Goal: Task Accomplishment & Management: Use online tool/utility

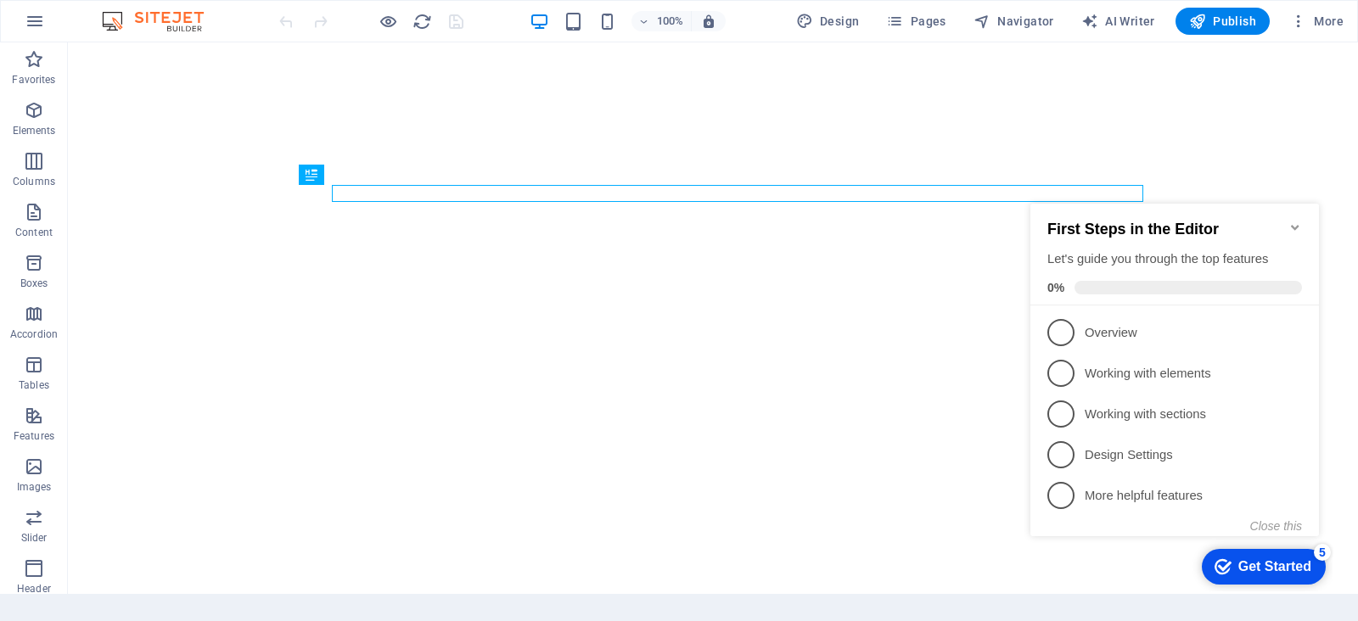
click at [1294, 225] on icon "Minimize checklist" at bounding box center [1295, 227] width 8 height 5
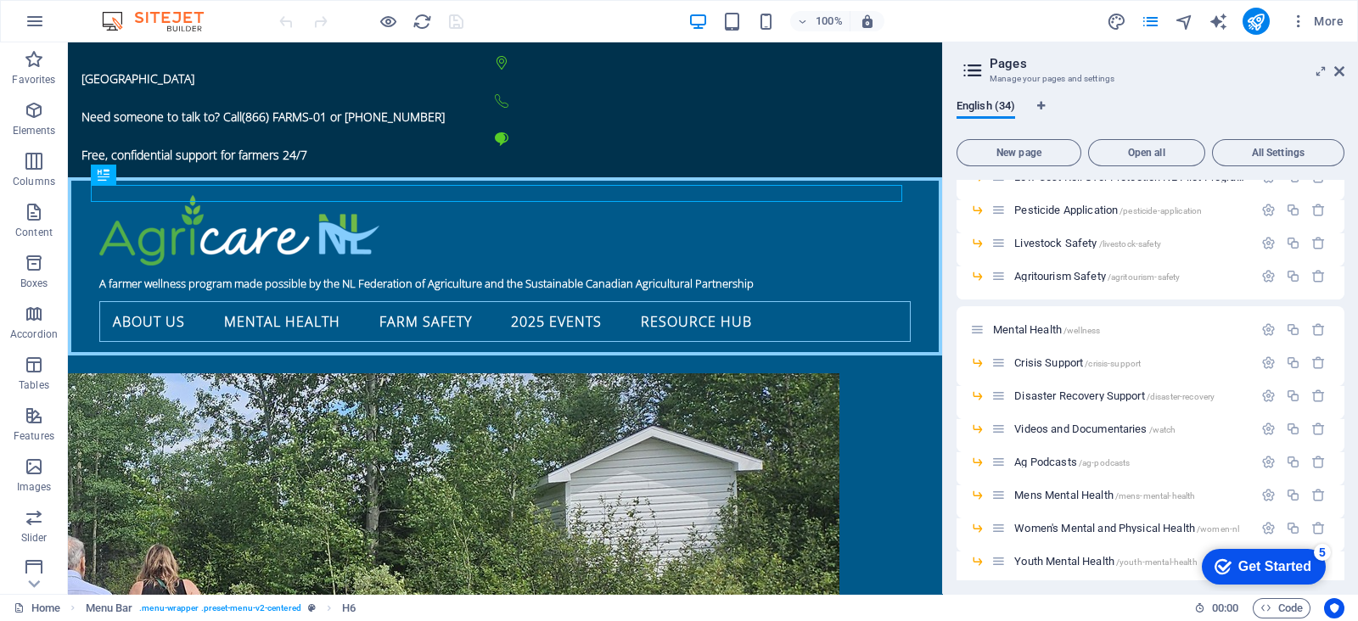
scroll to position [908, 0]
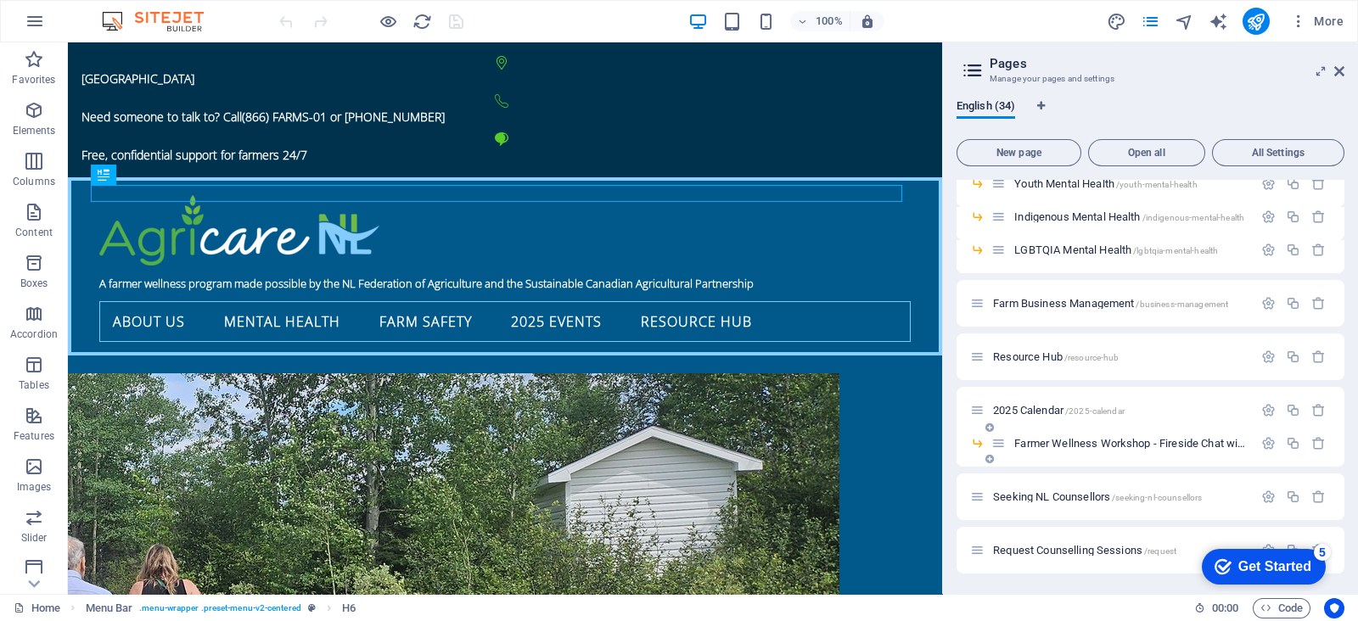
click at [1119, 445] on span "Farmer Wellness Workshop - Fireside Chat with [PERSON_NAME] /fireside2025" at bounding box center [1200, 443] width 372 height 13
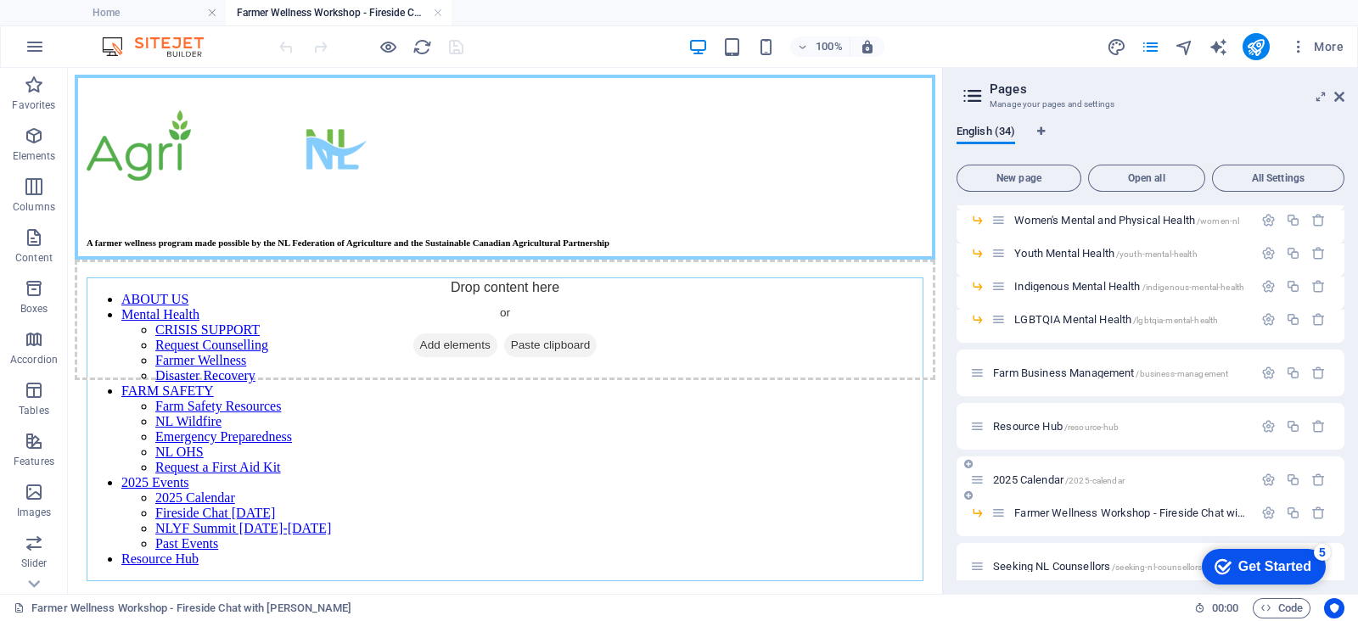
scroll to position [0, 0]
click at [1265, 507] on icon "button" at bounding box center [1268, 513] width 14 height 14
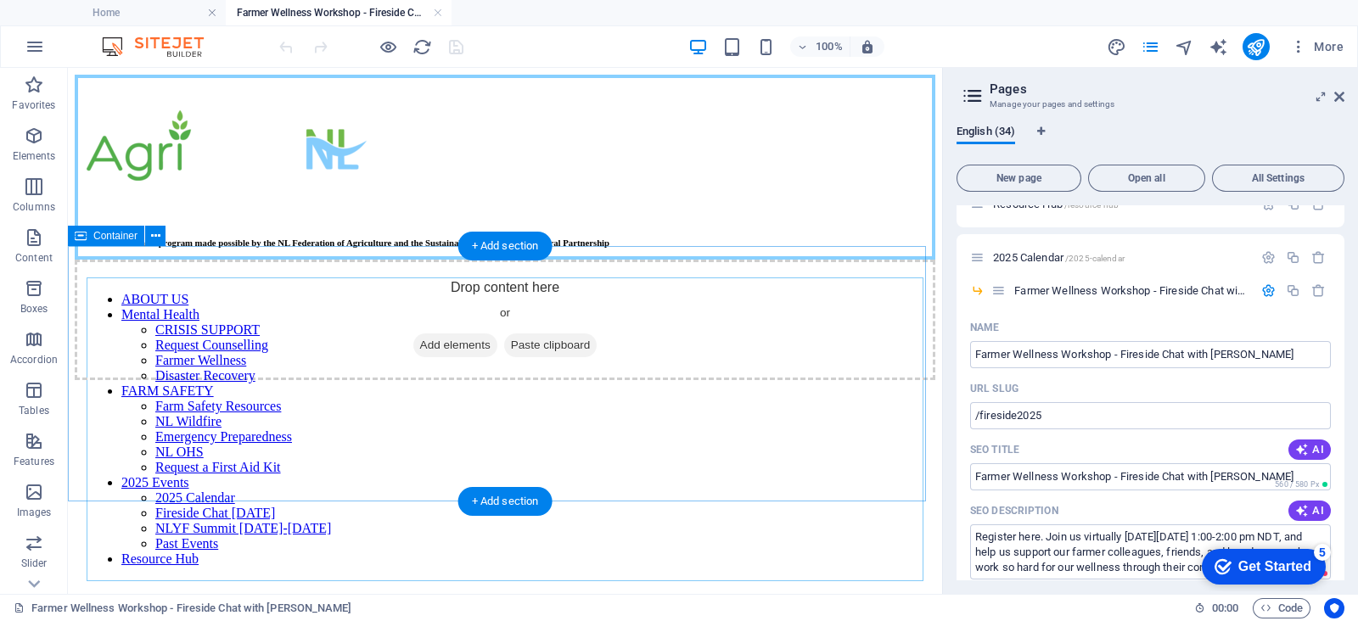
click at [451, 357] on span "Add elements" at bounding box center [455, 345] width 84 height 24
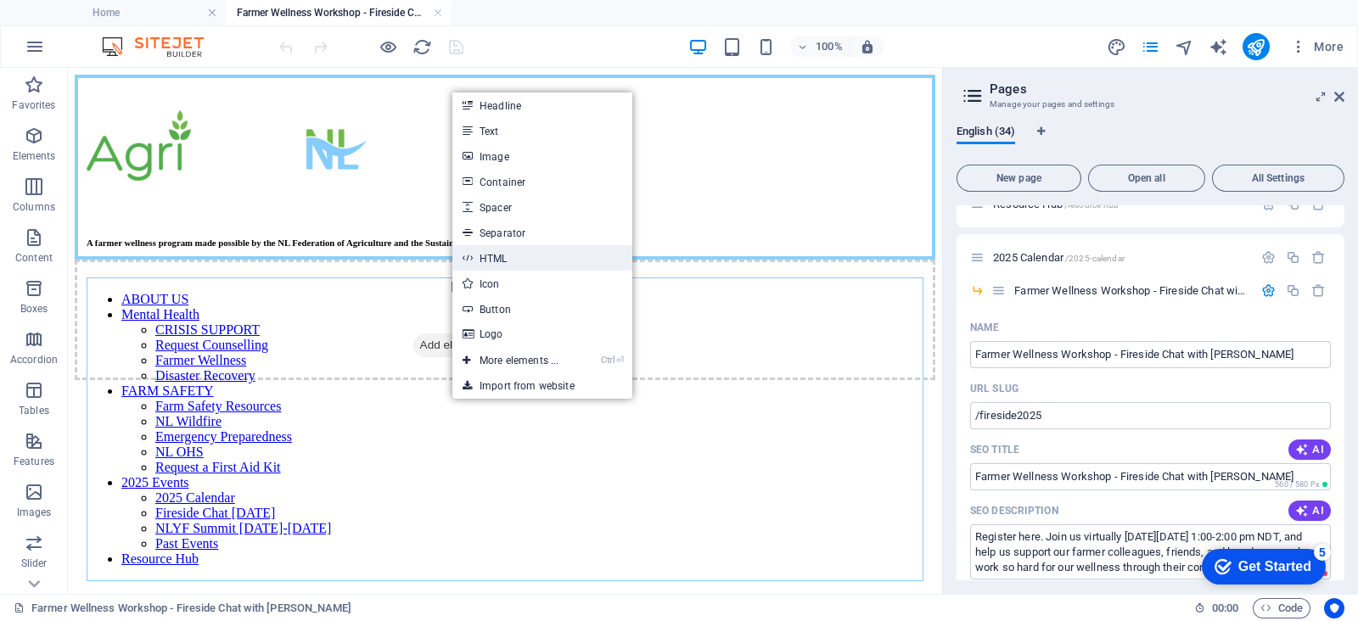
click at [513, 265] on link "HTML" at bounding box center [542, 257] width 180 height 25
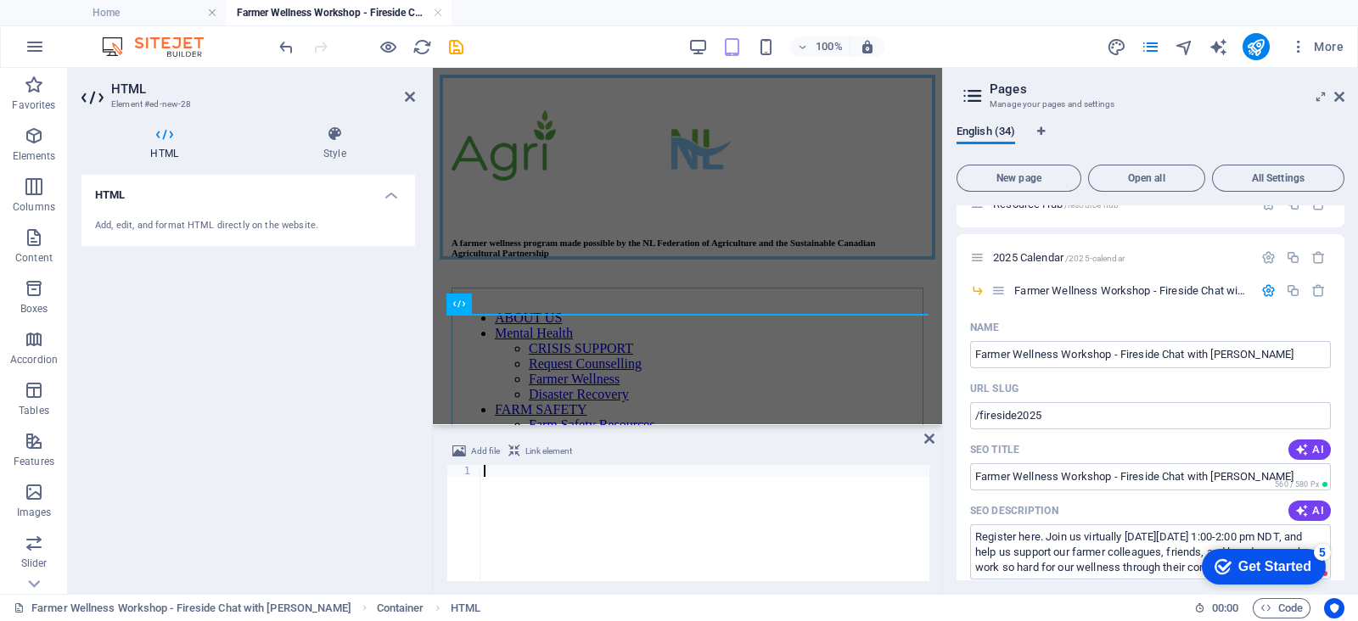
type textarea "<iframe src="[URL][DOMAIN_NAME]" width="640" height="1912" frameborder="0" marg…"
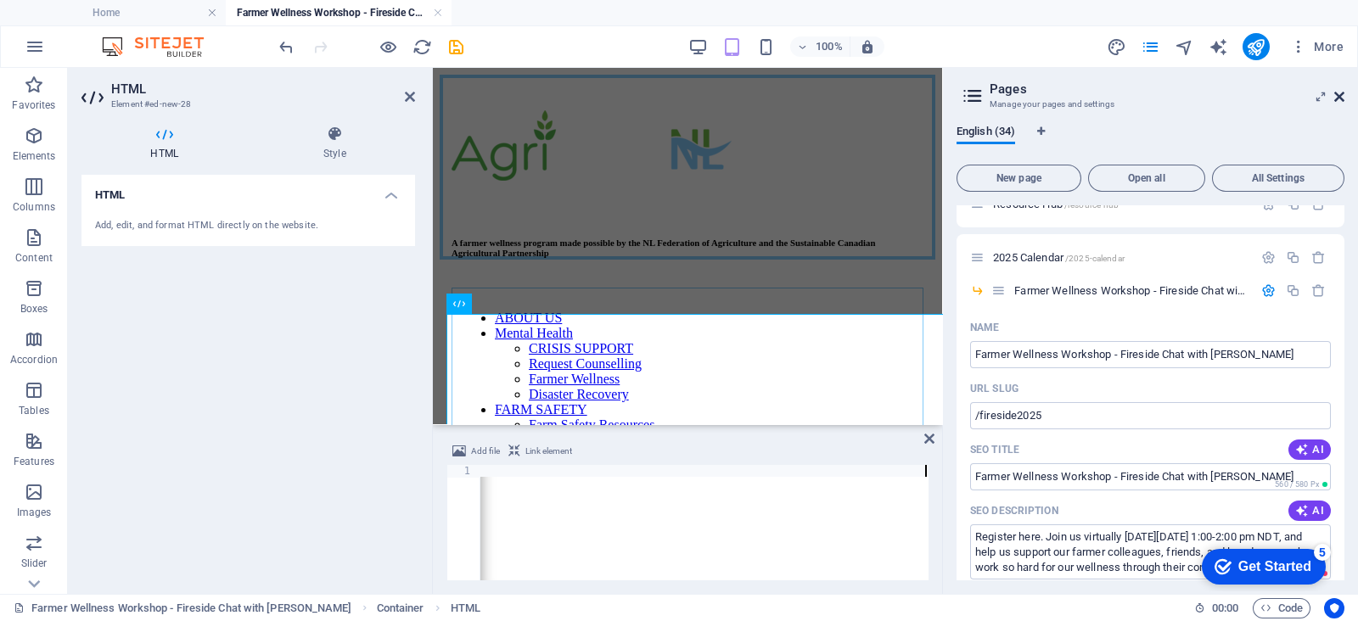
click at [1340, 92] on icon at bounding box center [1339, 97] width 10 height 14
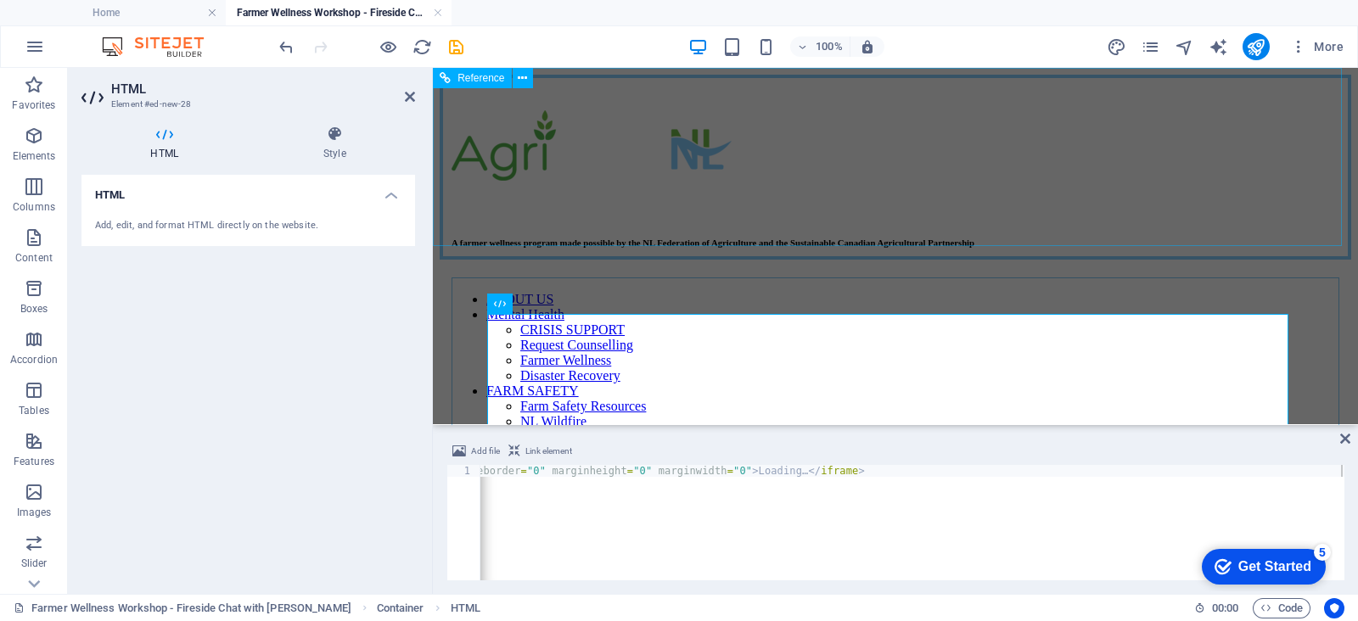
scroll to position [0, 400]
click at [859, 468] on div "< iframe src = "[URL][DOMAIN_NAME]" width = "640" height = "1912" frameborder =…" at bounding box center [712, 533] width 1264 height 137
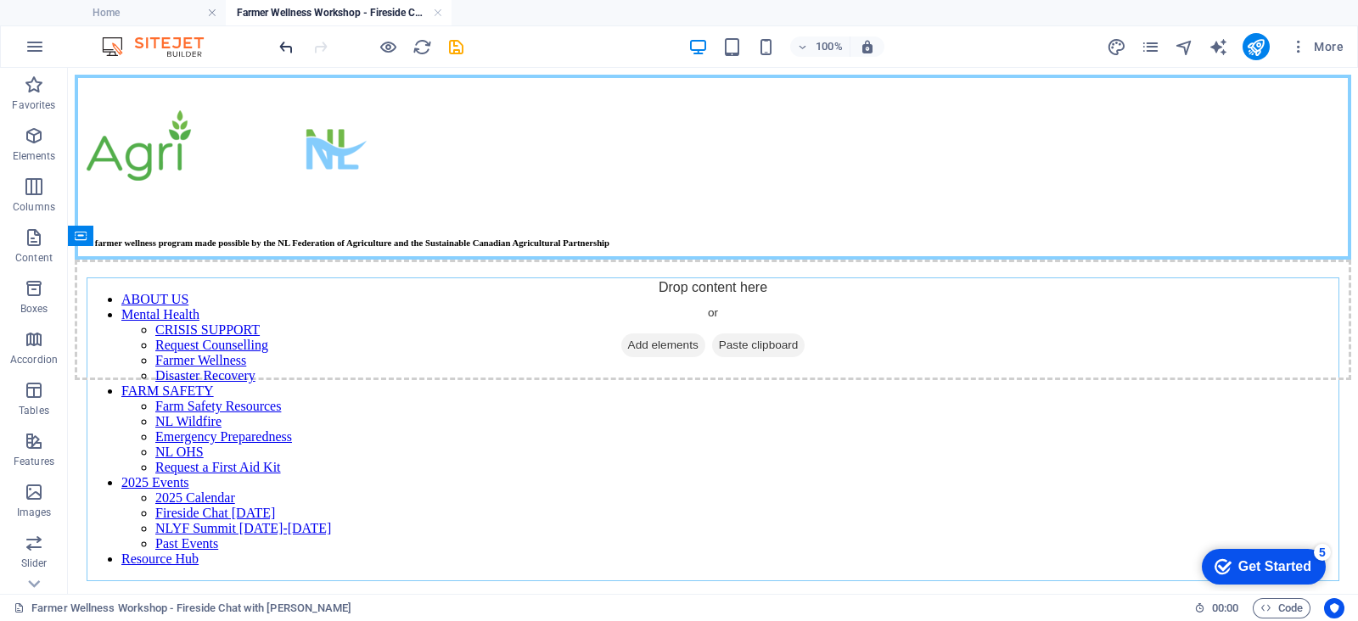
click at [279, 37] on icon "undo" at bounding box center [287, 47] width 20 height 20
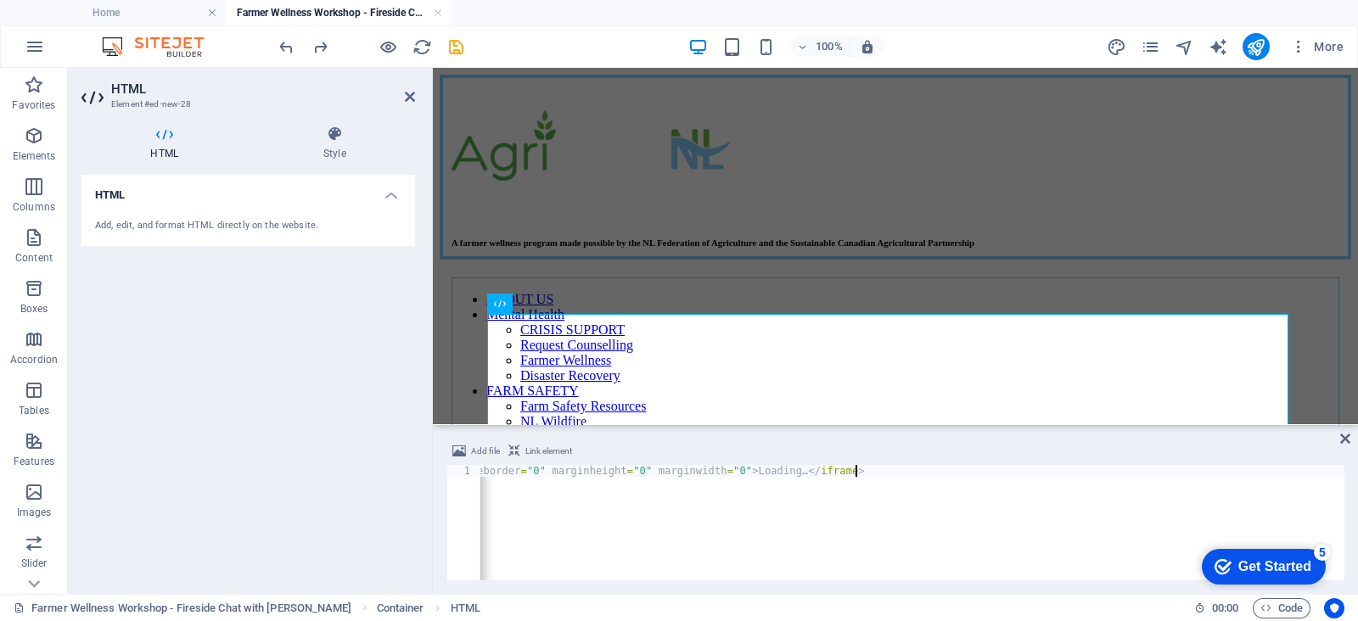
click at [858, 467] on div "< iframe src = "[URL][DOMAIN_NAME]" width = "640" height = "1912" frameborder =…" at bounding box center [712, 533] width 1264 height 137
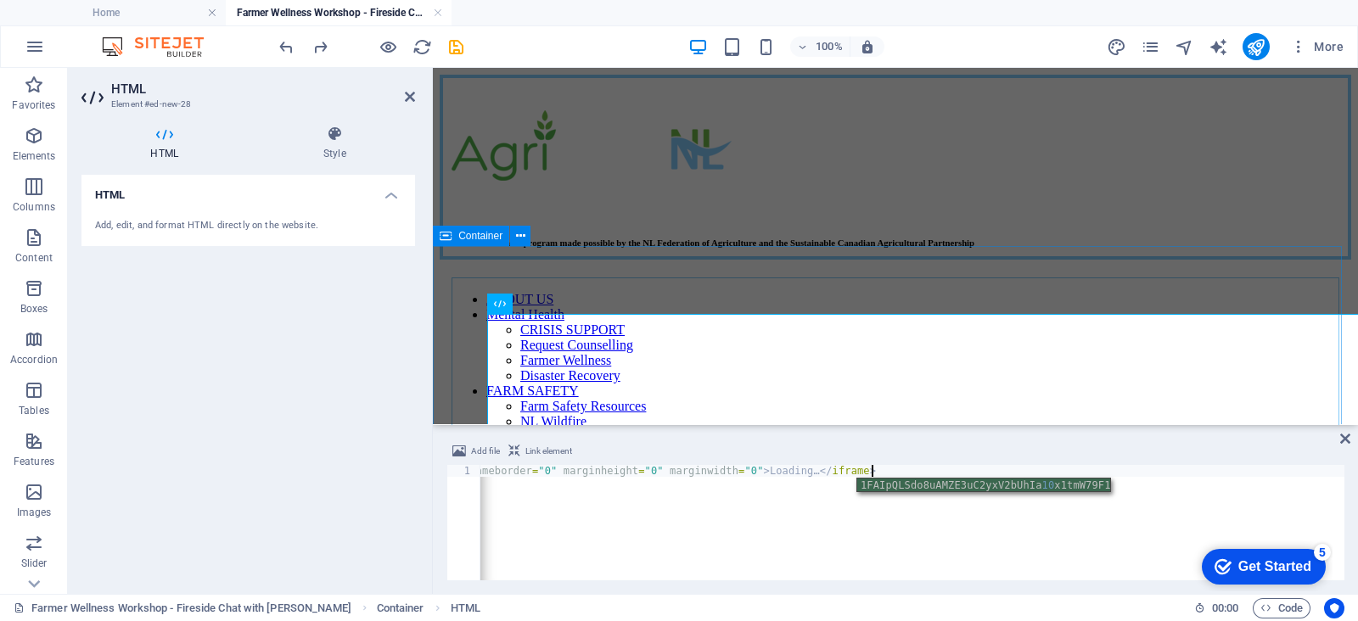
type textarea "<iframe src="[URL][DOMAIN_NAME]" width="1040" height="1912" frameborder="0" mar…"
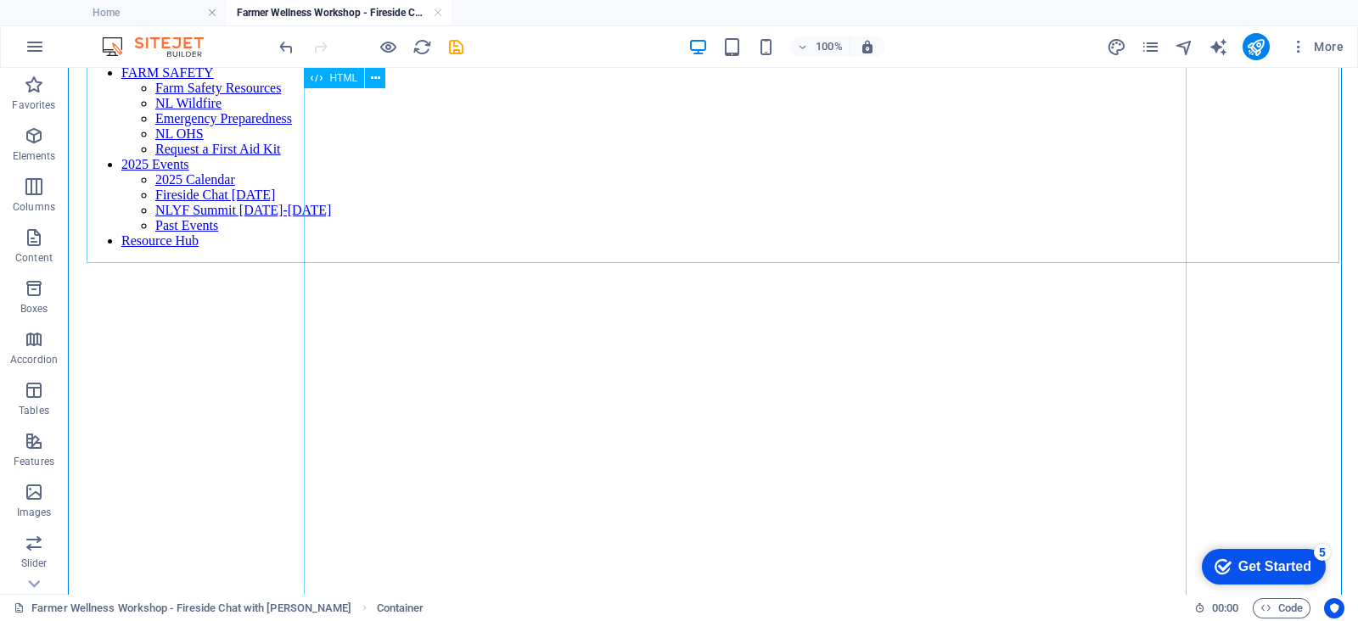
scroll to position [211, 0]
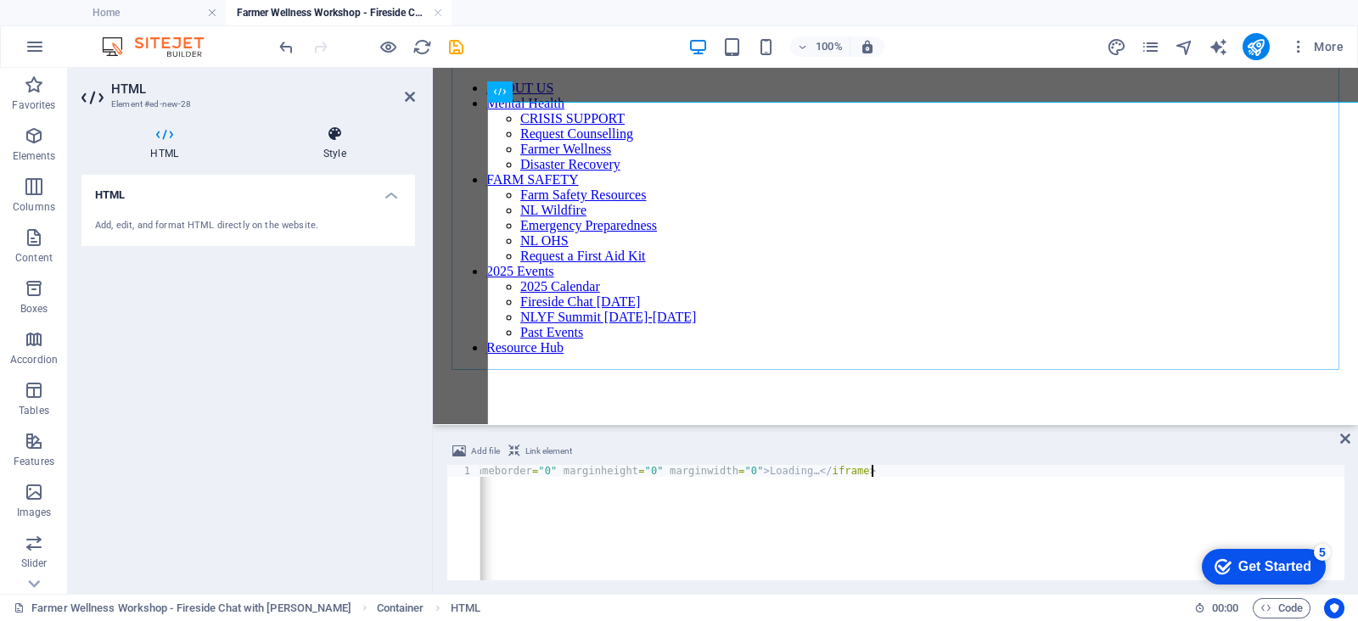
click at [339, 150] on h4 "Style" at bounding box center [335, 144] width 161 height 36
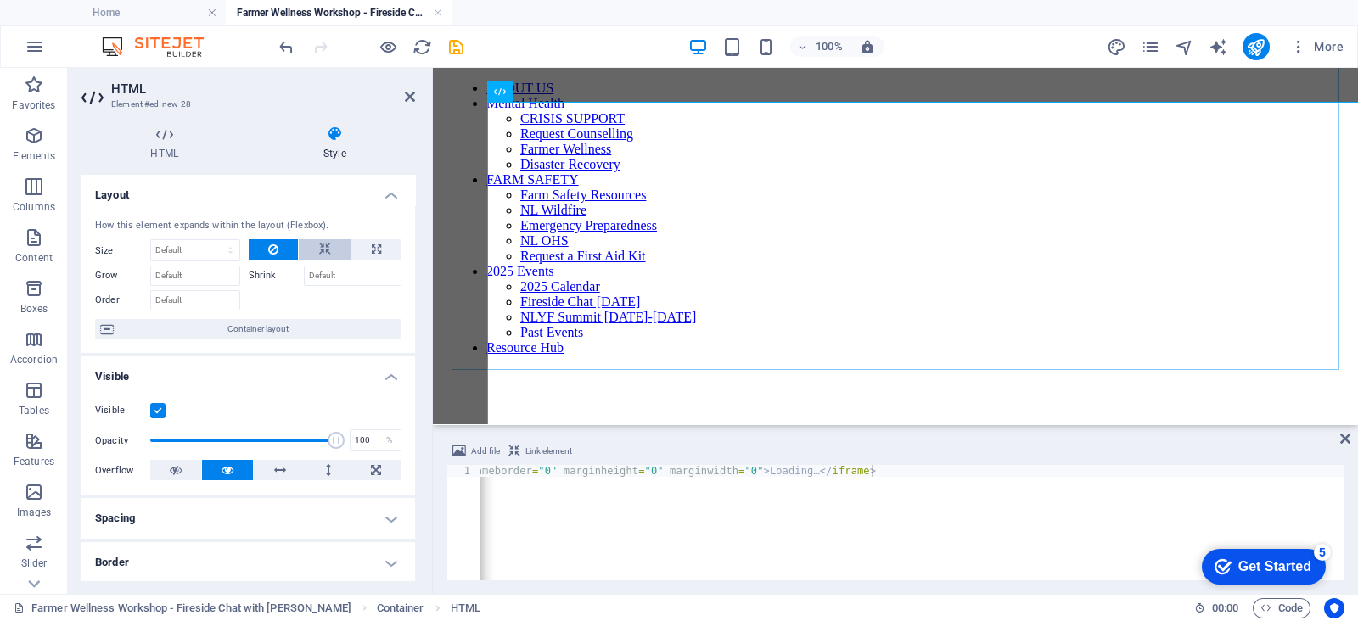
click at [313, 250] on button at bounding box center [325, 249] width 52 height 20
click at [378, 253] on button at bounding box center [375, 249] width 49 height 20
type input "100"
select select "%"
click at [311, 248] on button at bounding box center [325, 249] width 52 height 20
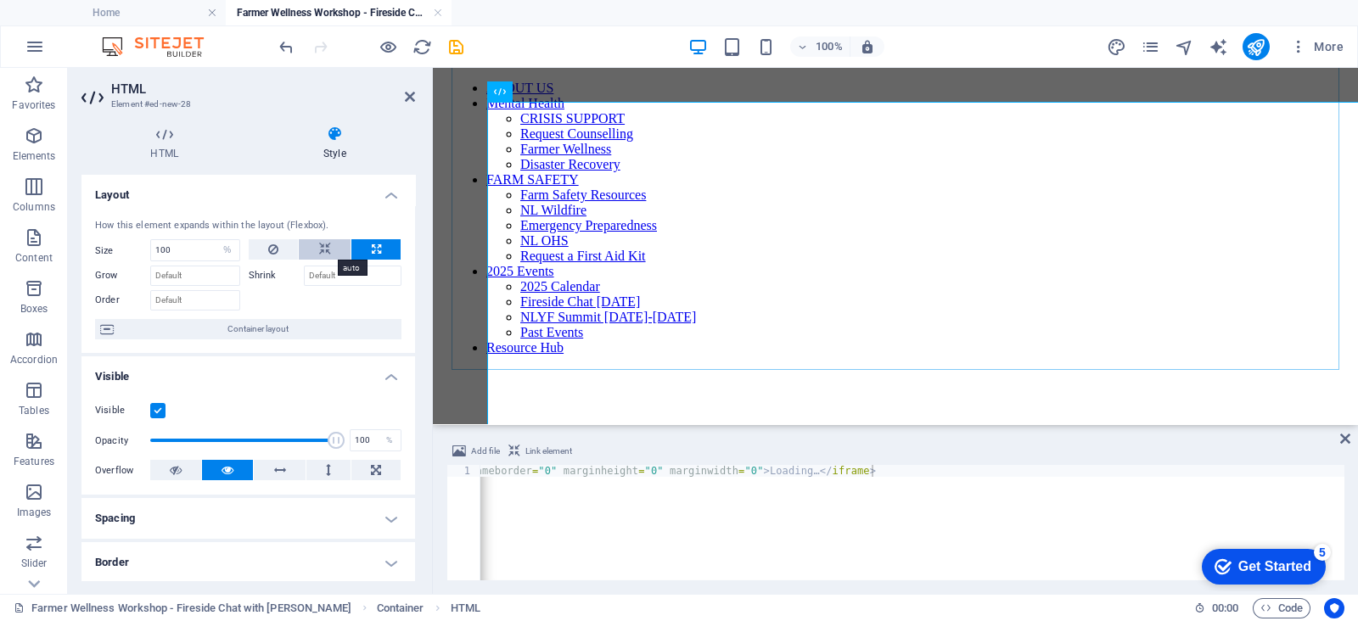
select select "DISABLED_OPTION_VALUE"
click at [272, 467] on button at bounding box center [279, 470] width 51 height 20
click at [326, 471] on icon at bounding box center [328, 470] width 5 height 20
click at [361, 466] on button at bounding box center [375, 470] width 49 height 20
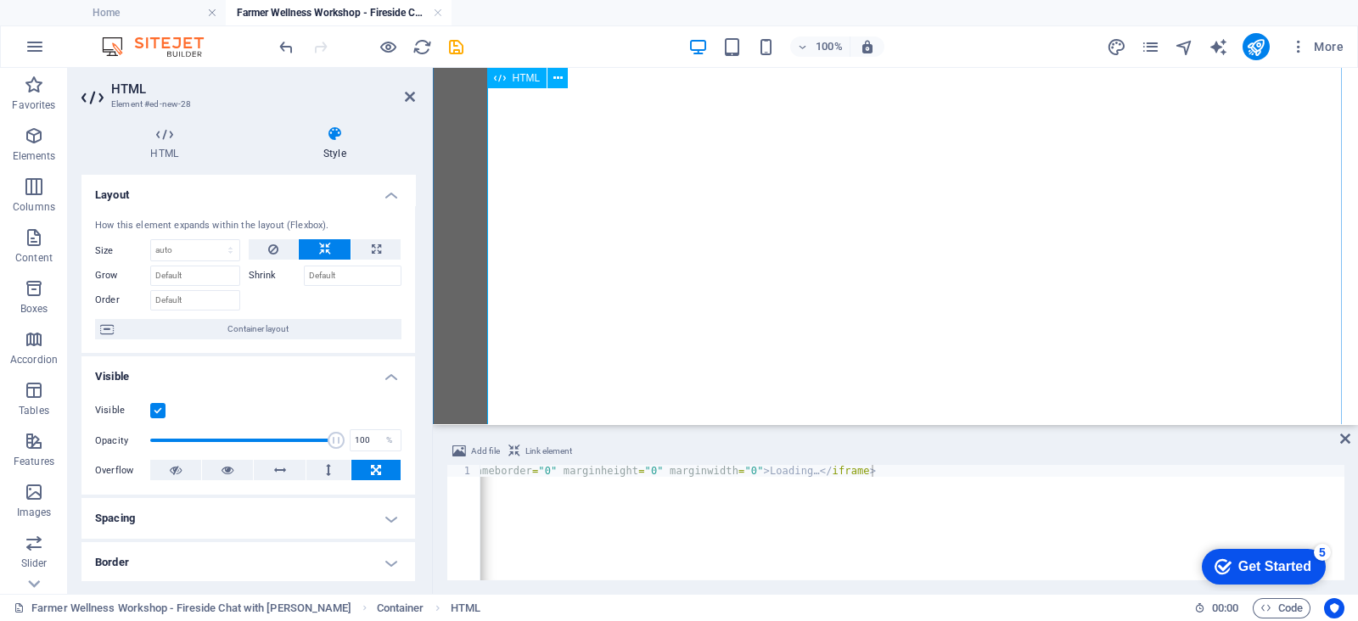
scroll to position [630, 0]
click at [457, 146] on div "Loading…" at bounding box center [895, 443] width 911 height 1626
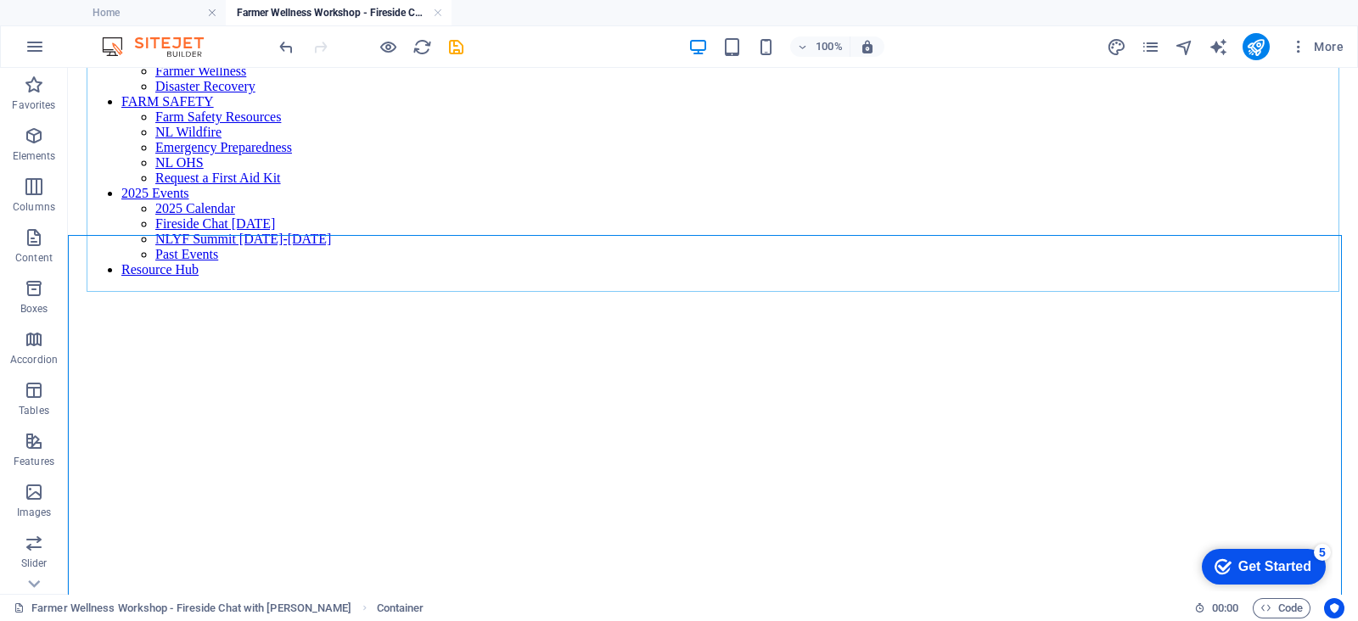
scroll to position [0, 0]
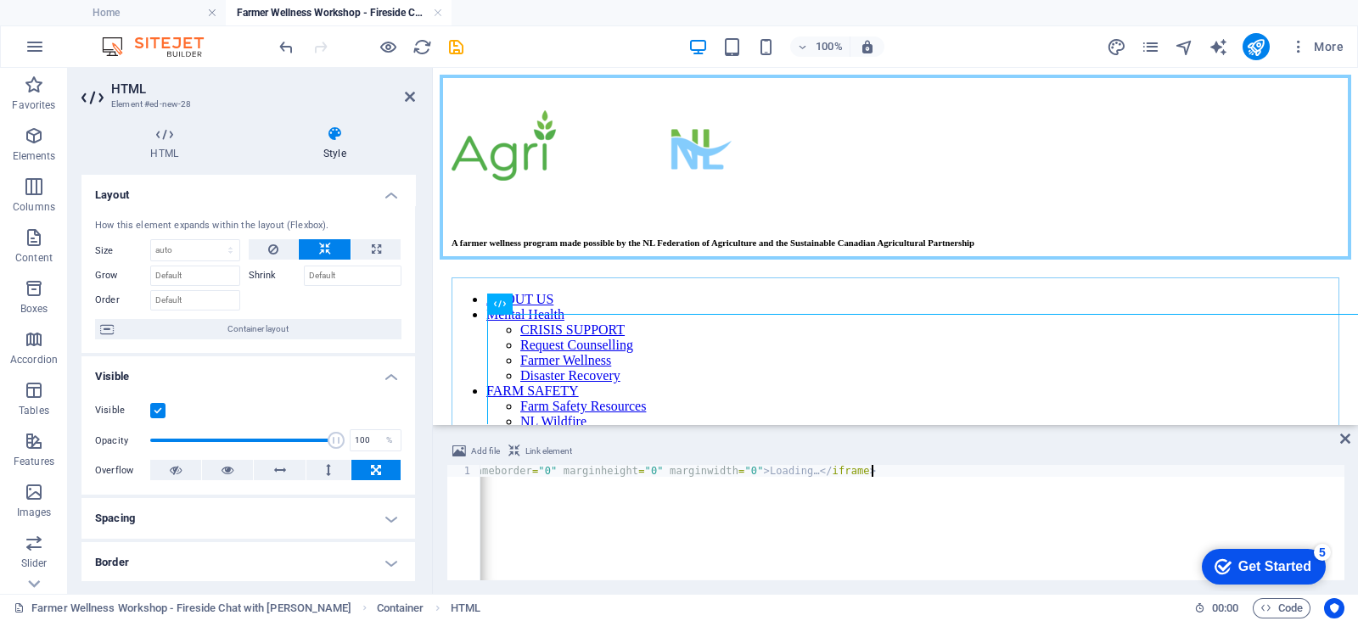
drag, startPoint x: 955, startPoint y: 375, endPoint x: 589, endPoint y: 244, distance: 388.6
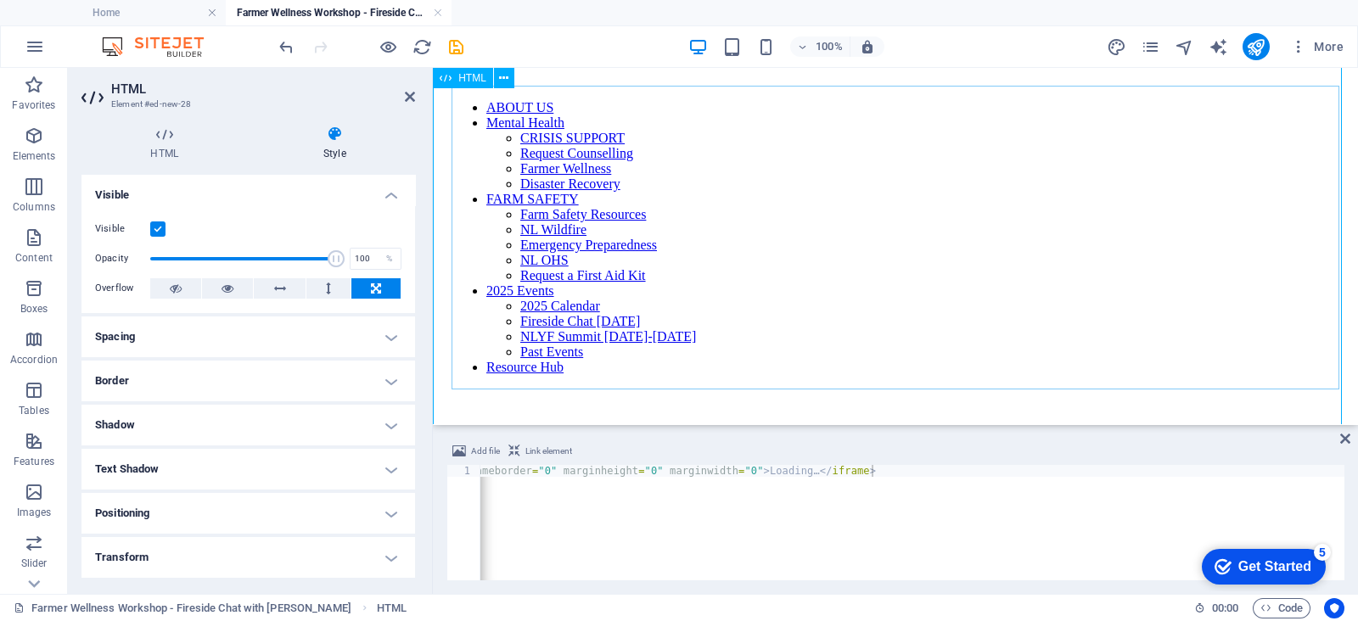
scroll to position [211, 0]
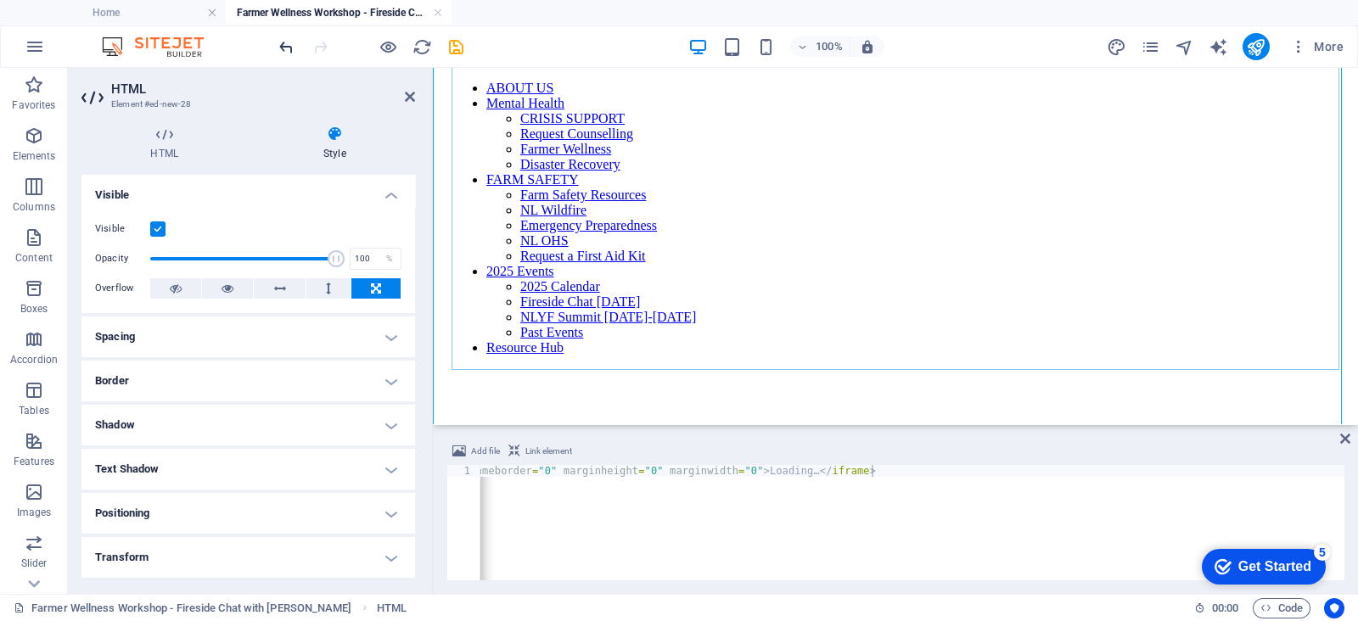
click at [288, 52] on icon "undo" at bounding box center [287, 47] width 20 height 20
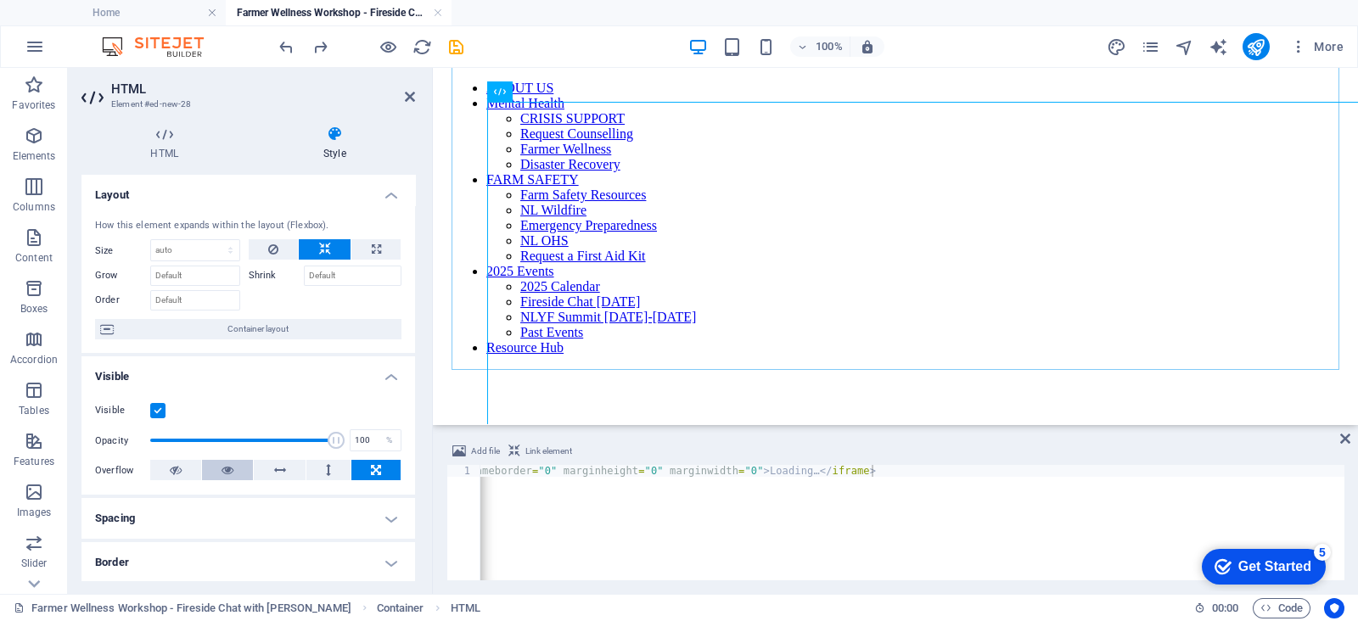
click at [238, 466] on button at bounding box center [227, 470] width 51 height 20
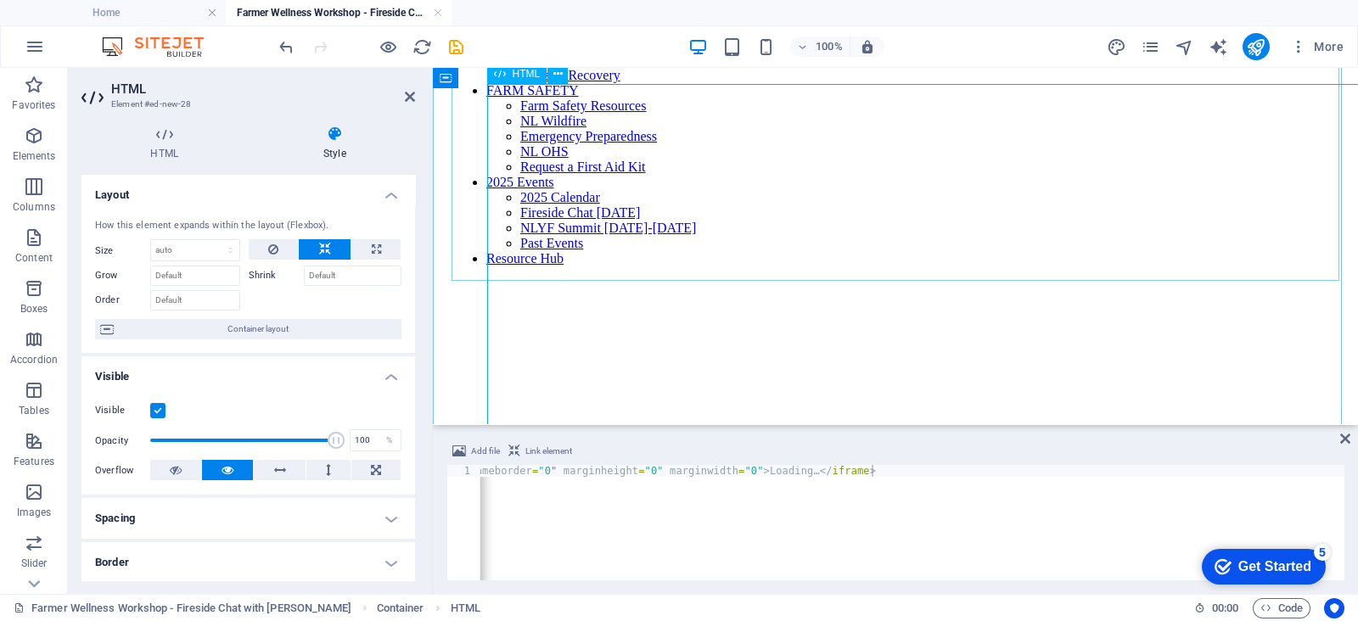
scroll to position [423, 0]
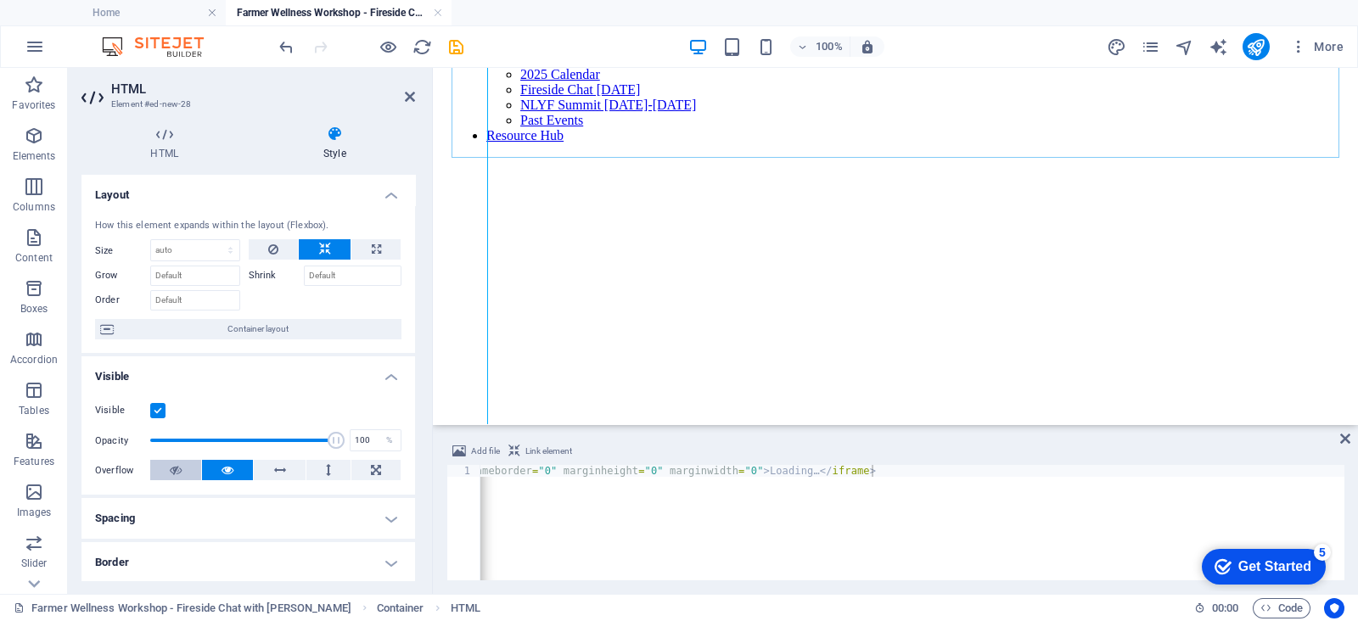
click at [180, 467] on icon at bounding box center [176, 470] width 12 height 20
click at [225, 469] on icon at bounding box center [227, 470] width 12 height 20
click at [268, 470] on button at bounding box center [279, 470] width 51 height 20
click at [333, 473] on button at bounding box center [328, 470] width 44 height 20
click at [358, 473] on button at bounding box center [375, 470] width 49 height 20
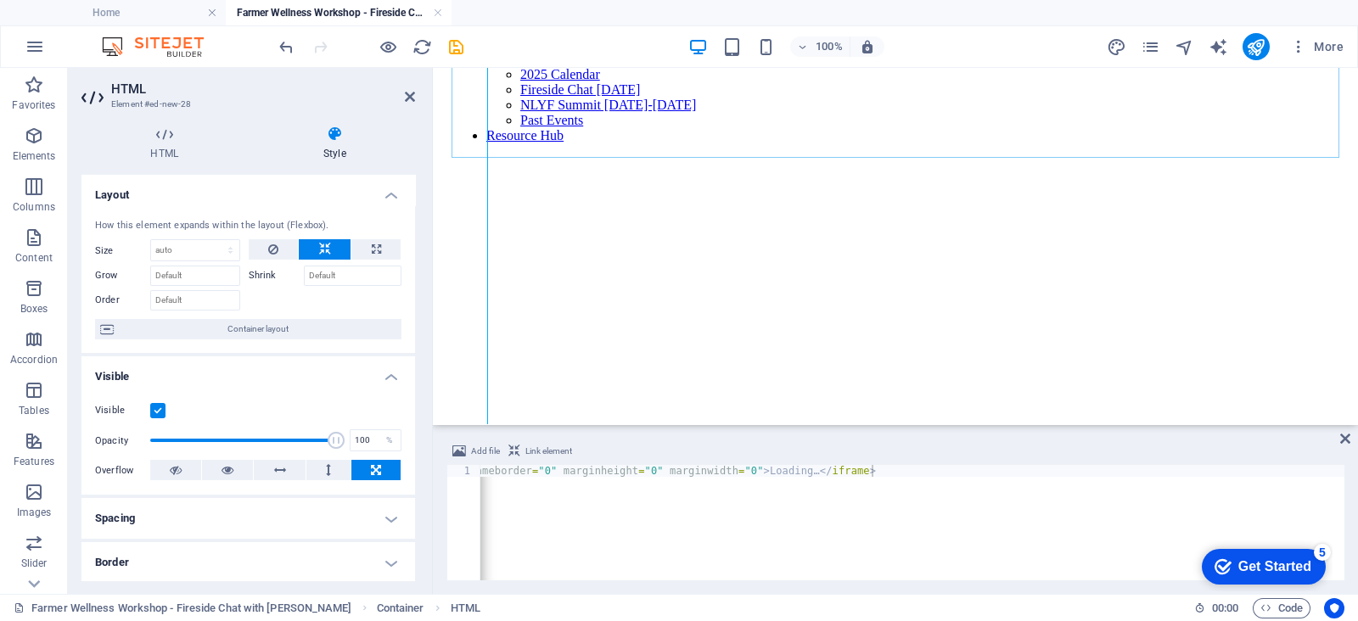
scroll to position [311, 0]
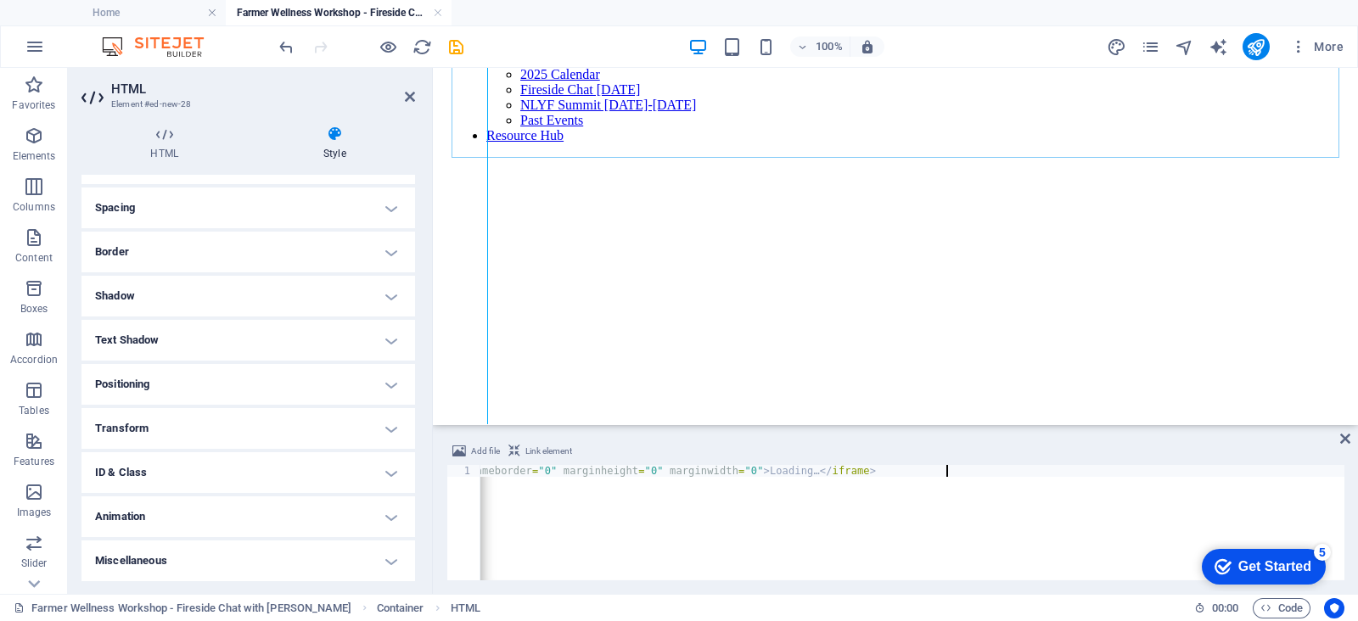
click at [948, 469] on div "< iframe src = "[URL][DOMAIN_NAME]" width = "1040" height = "1912" frameborder …" at bounding box center [720, 533] width 1270 height 137
click at [949, 470] on div "< iframe src = "[URL][DOMAIN_NAME]" width = "1040" height = "1912" frameborder …" at bounding box center [720, 533] width 1270 height 137
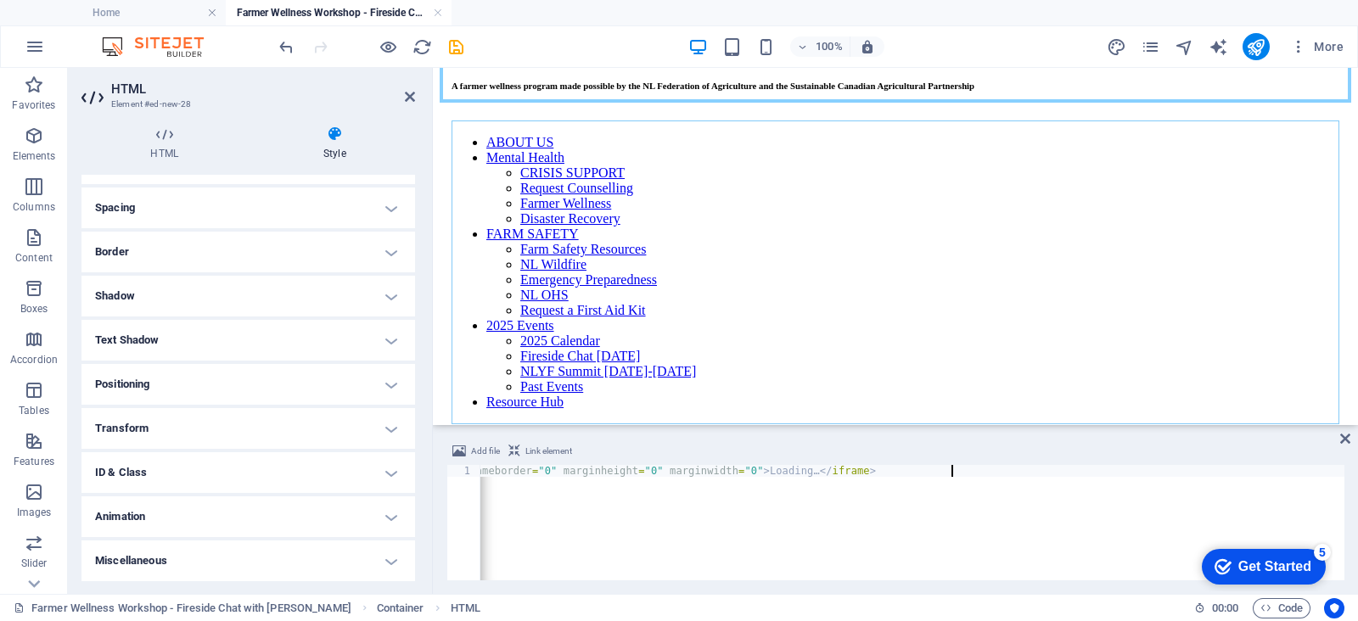
scroll to position [423, 0]
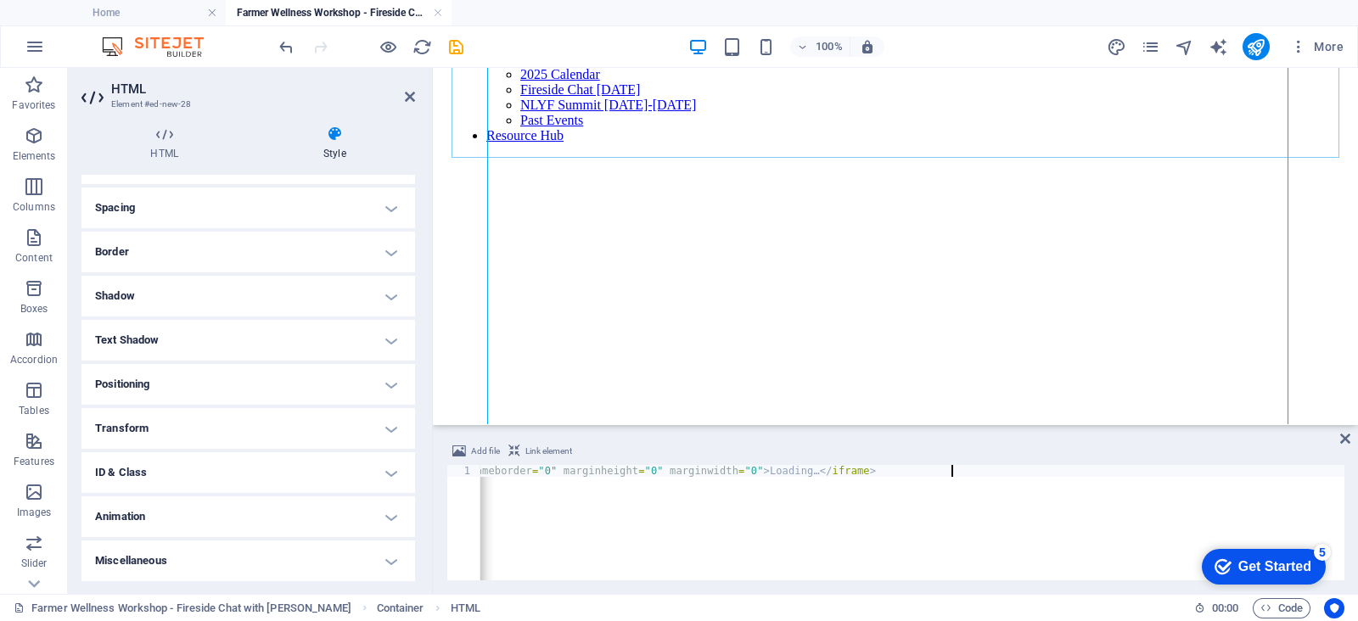
type textarea "<iframe src="[URL][DOMAIN_NAME]" width="1040" height="2512" frameborder="0" mar…"
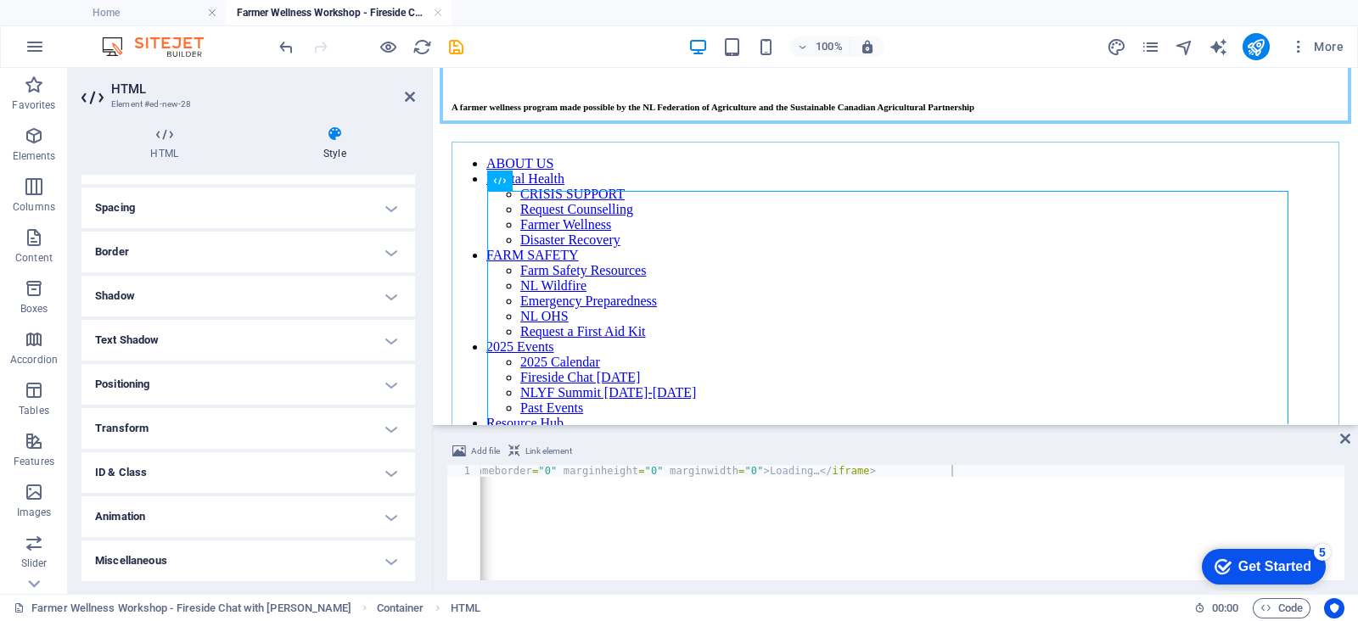
scroll to position [105, 0]
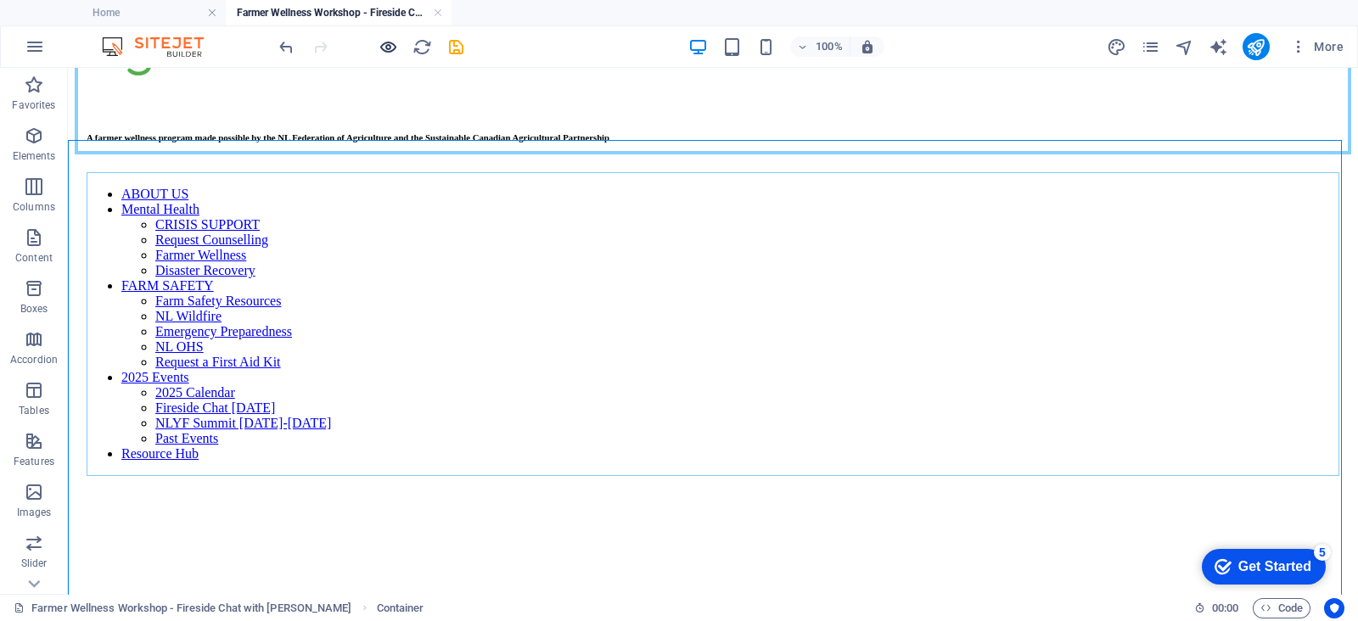
click at [395, 46] on icon "button" at bounding box center [388, 47] width 20 height 20
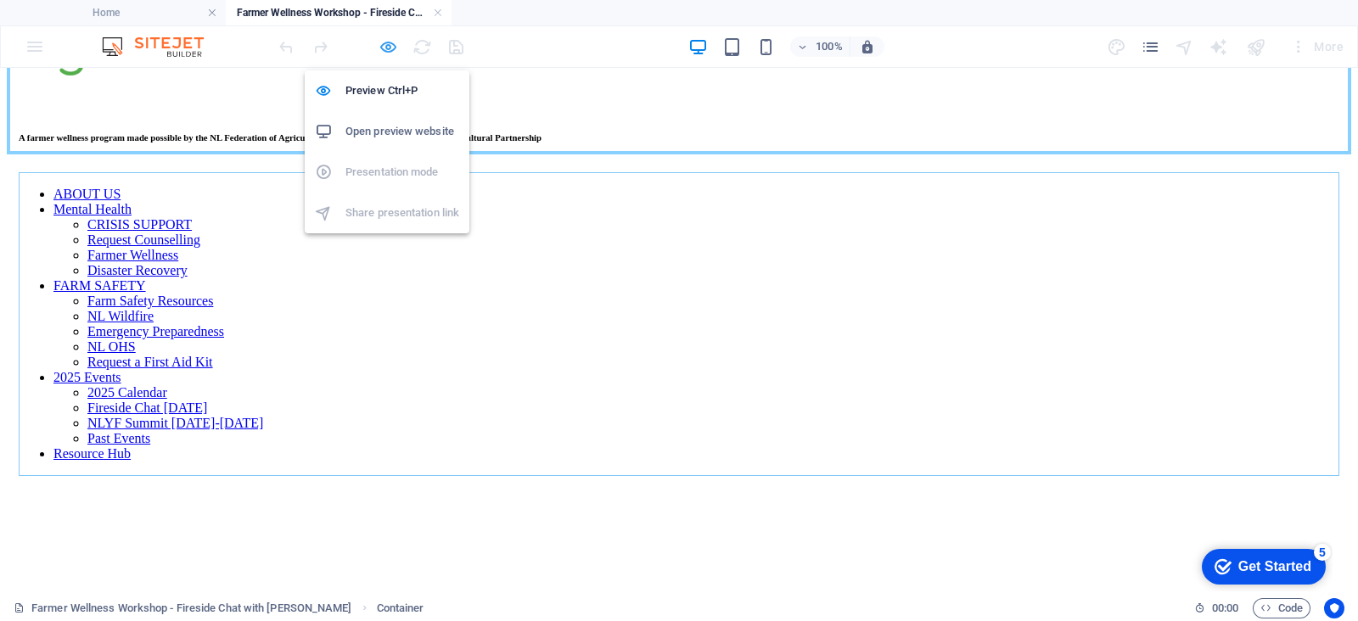
click at [383, 46] on icon "button" at bounding box center [388, 47] width 20 height 20
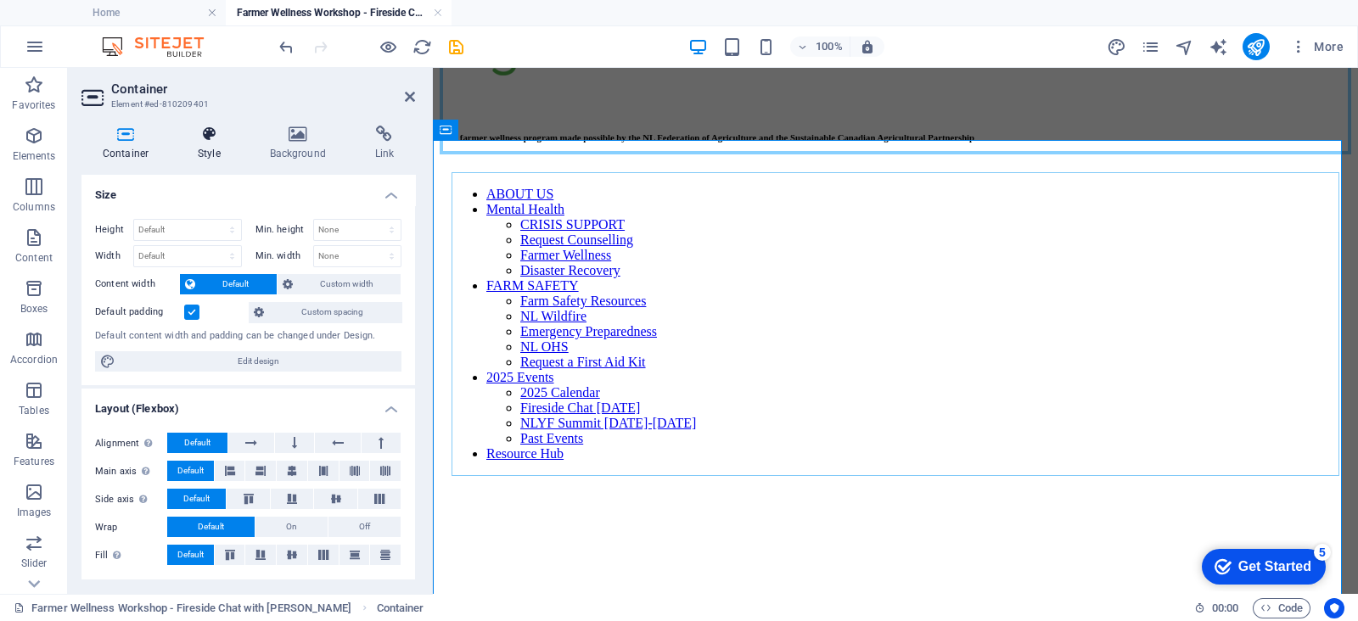
click at [212, 153] on h4 "Style" at bounding box center [212, 144] width 72 height 36
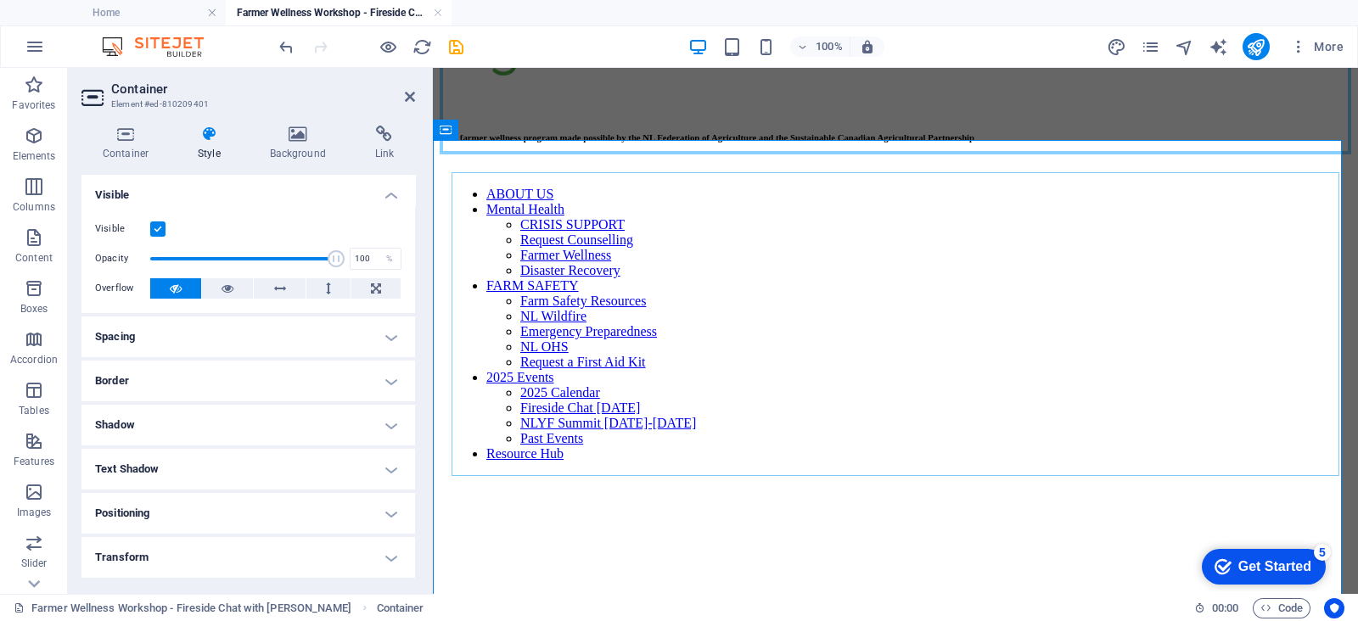
click at [256, 338] on h4 "Spacing" at bounding box center [247, 336] width 333 height 41
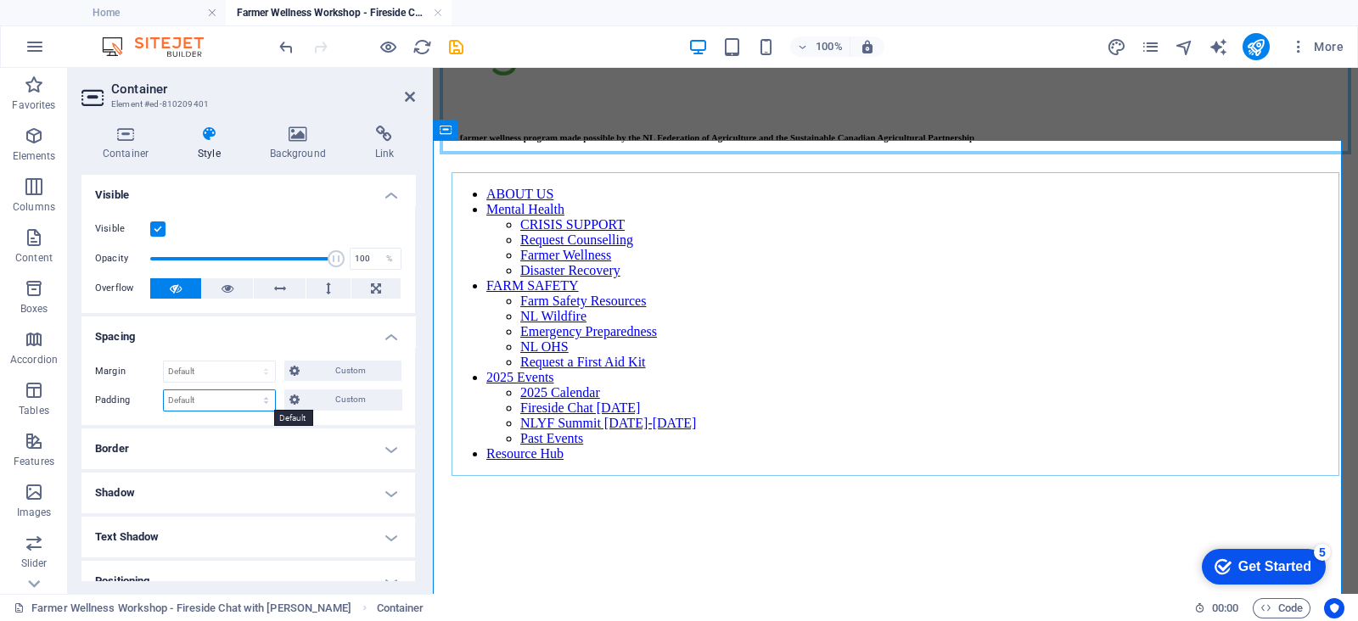
click at [221, 395] on select "Default px rem % vh vw Custom" at bounding box center [219, 400] width 111 height 20
select select "px"
click at [250, 390] on select "Default px rem % vh vw Custom" at bounding box center [219, 400] width 111 height 20
type input "10"
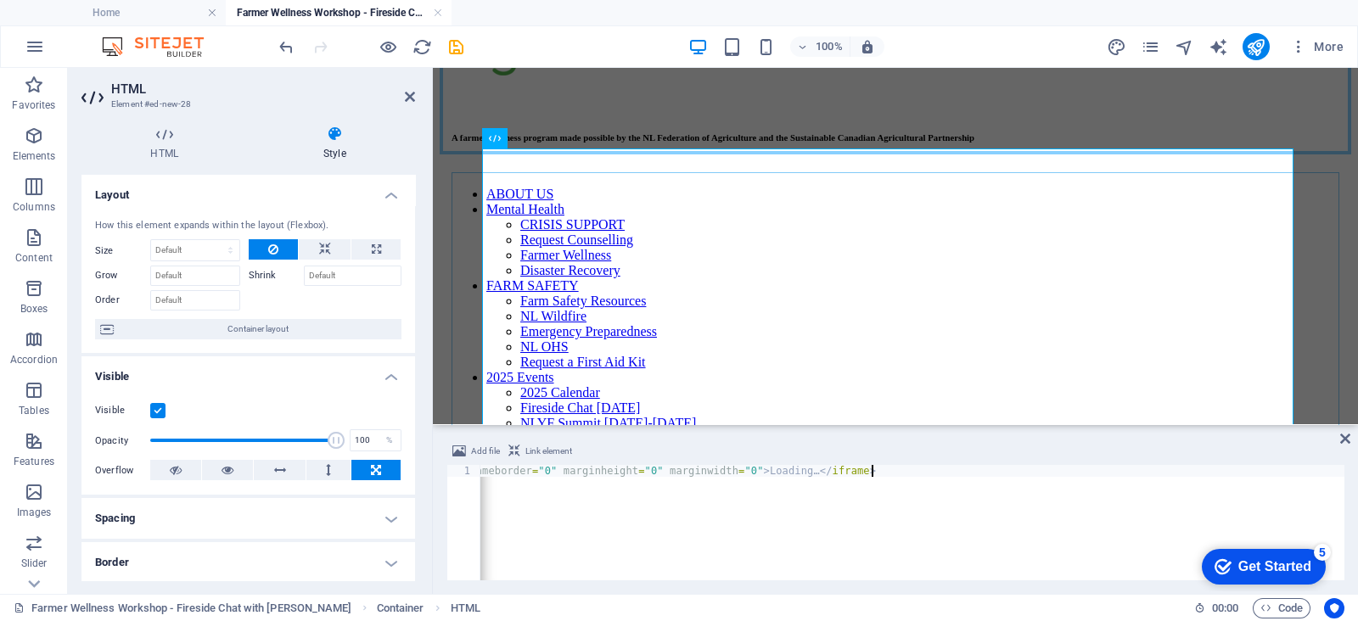
click at [871, 470] on div "< iframe src = "[URL][DOMAIN_NAME]" width = "1040" height = "2512" frameborder …" at bounding box center [720, 533] width 1270 height 137
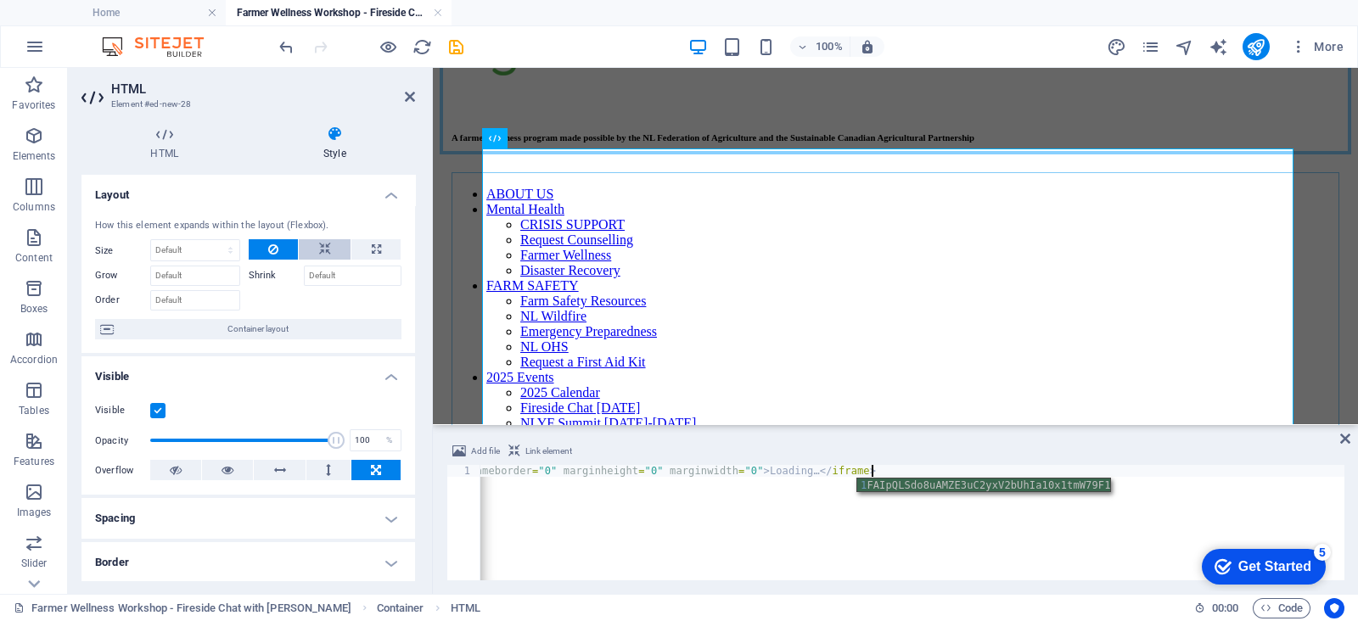
type textarea "<iframe src="[URL][DOMAIN_NAME]" width="1440" height="2512" frameborder="0" mar…"
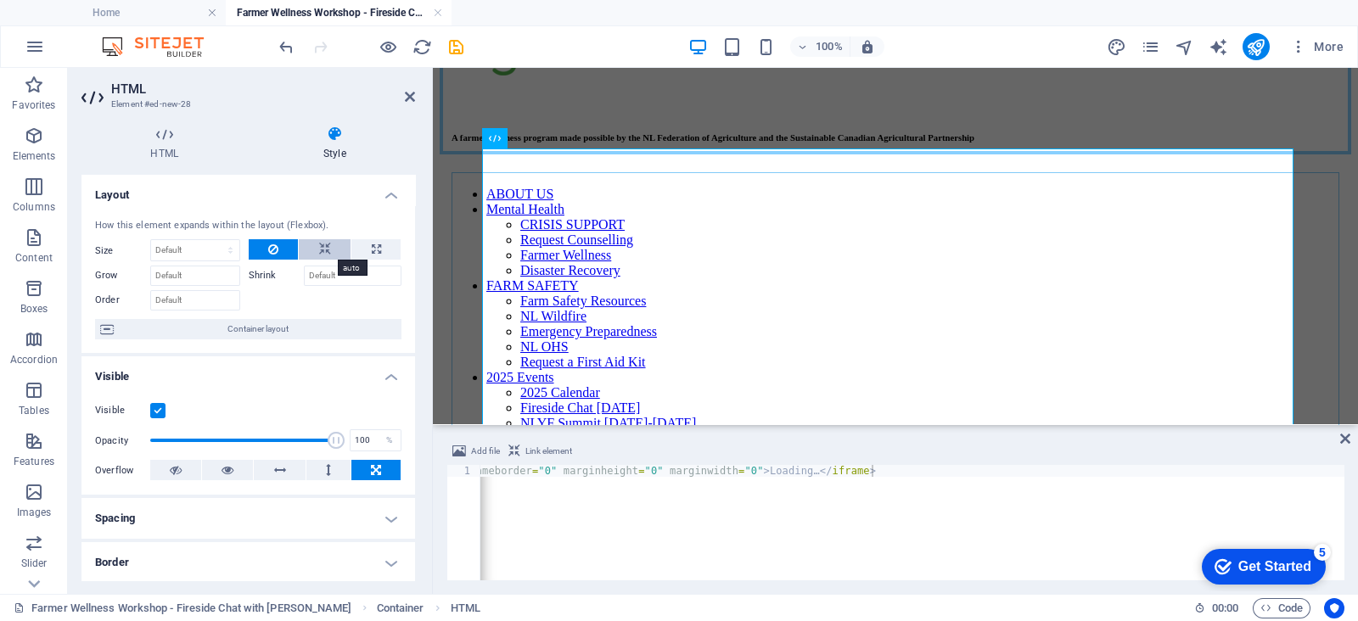
click at [327, 247] on icon at bounding box center [325, 249] width 12 height 20
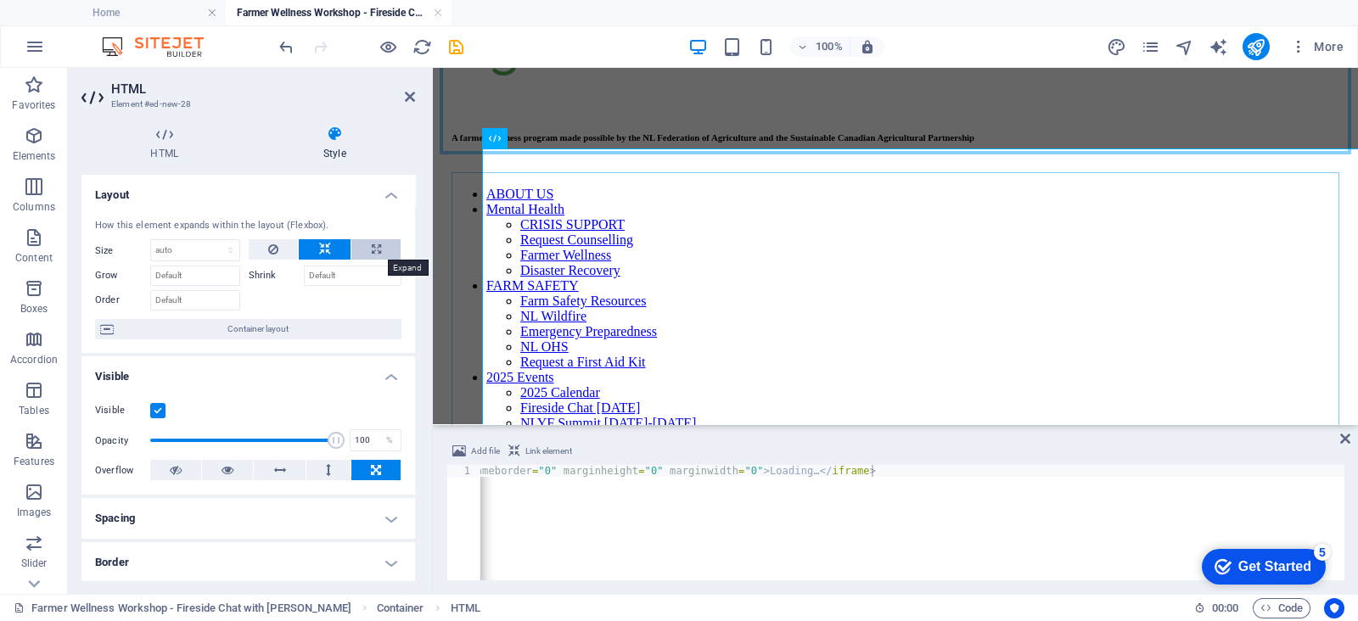
click at [364, 252] on button at bounding box center [375, 249] width 49 height 20
type input "100"
select select "%"
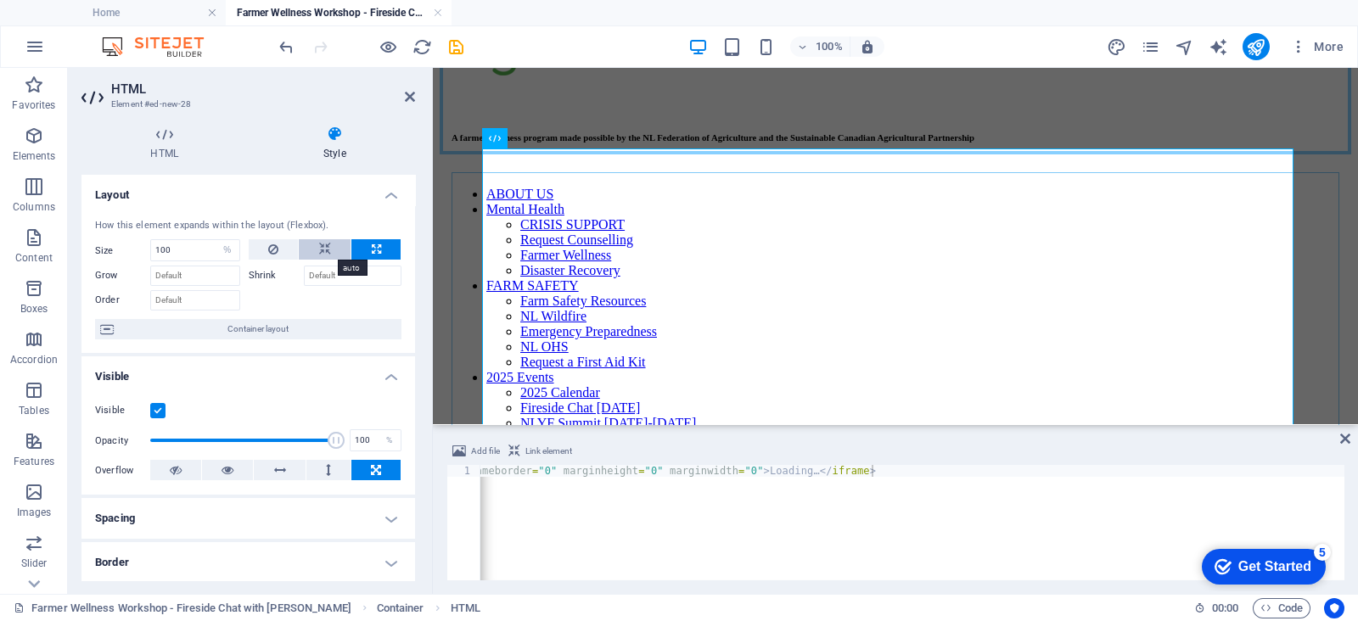
click at [327, 252] on icon at bounding box center [325, 249] width 12 height 20
select select "DISABLED_OPTION_VALUE"
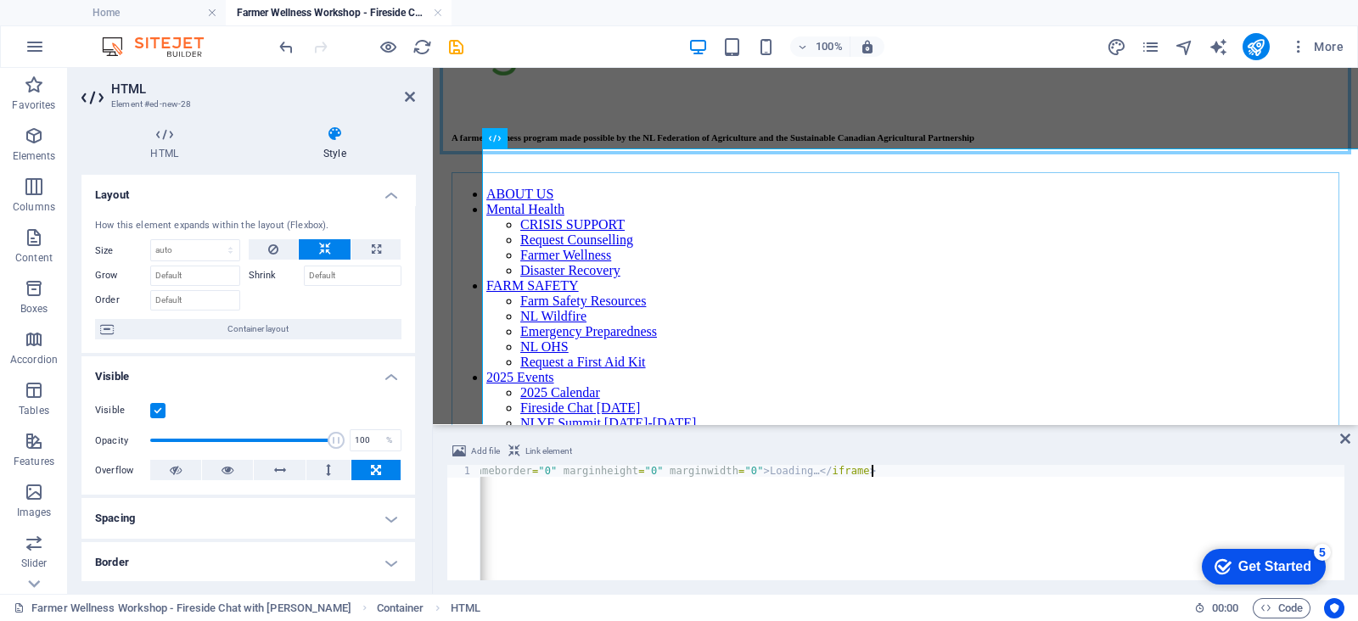
click at [869, 468] on div "< iframe src = "[URL][DOMAIN_NAME]" width = "1440" height = "2512" frameborder …" at bounding box center [720, 533] width 1270 height 137
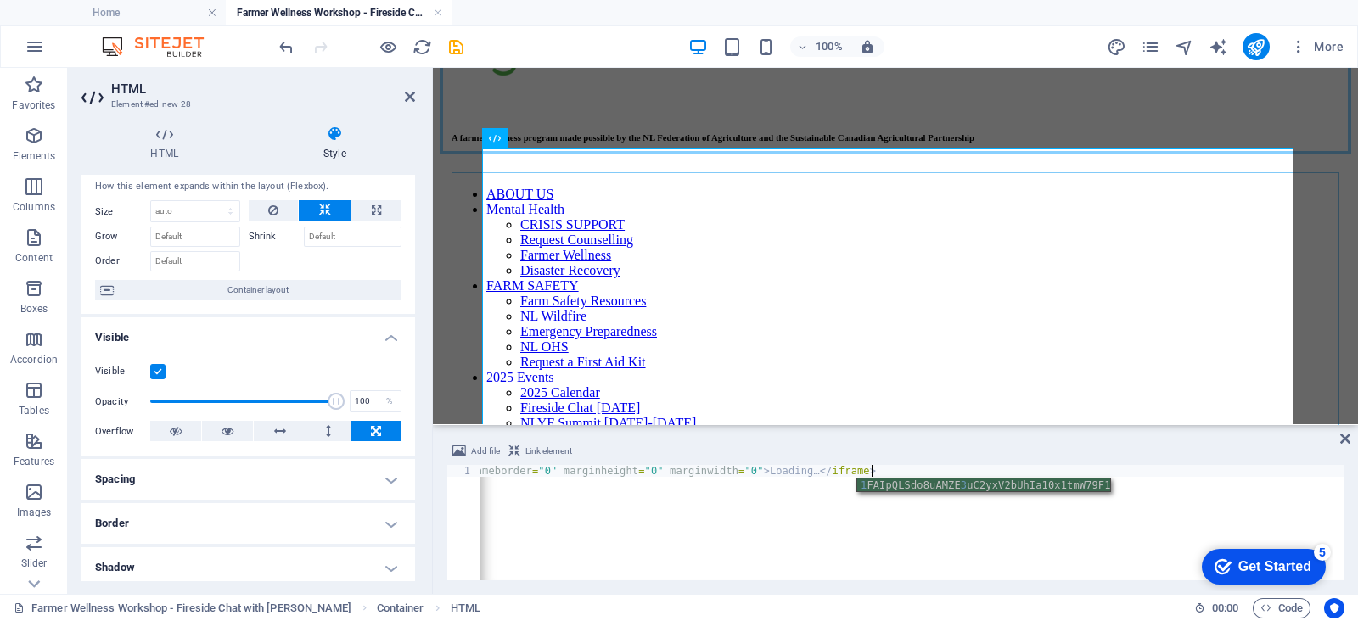
scroll to position [0, 0]
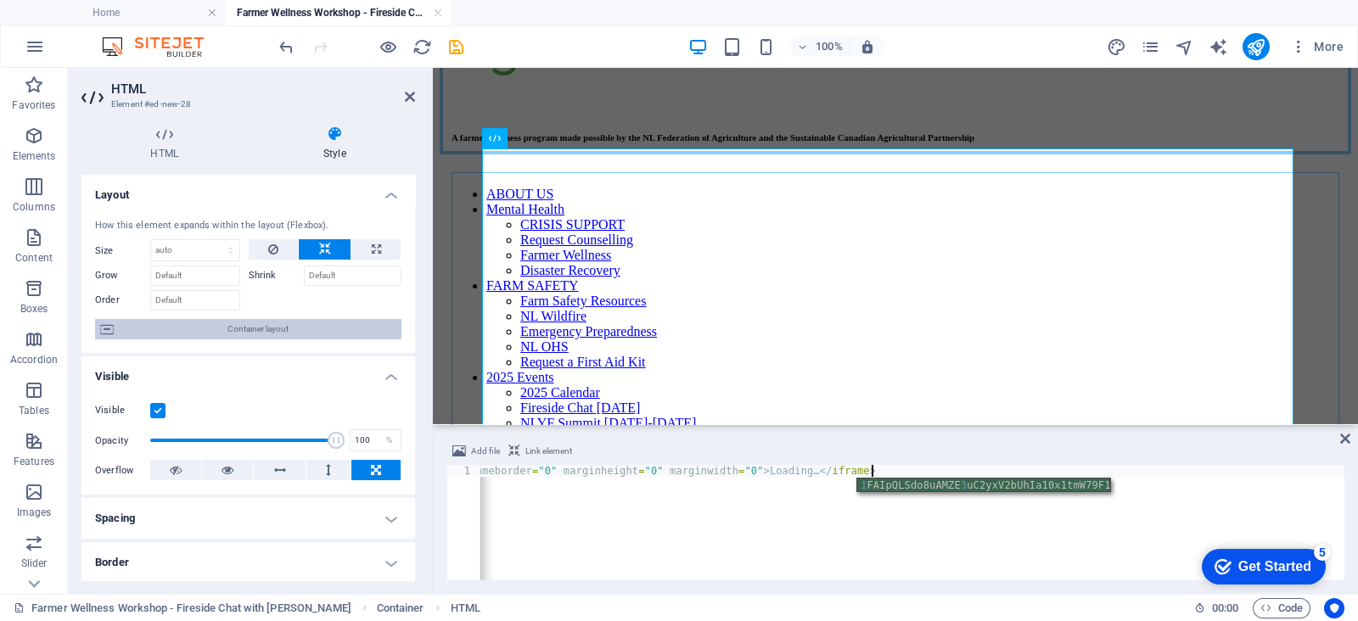
type textarea "<iframe src="[URL][DOMAIN_NAME]" width="1340" height="2512" frameborder="0" mar…"
click at [309, 327] on span "Container layout" at bounding box center [257, 329] width 277 height 20
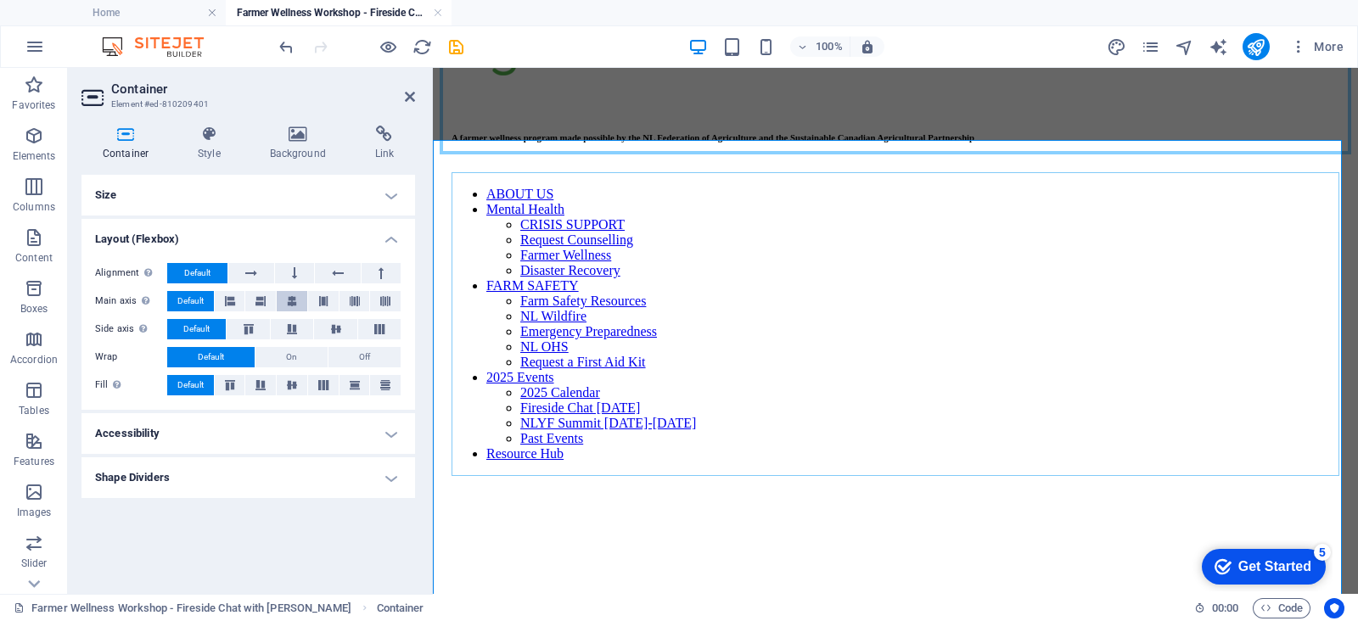
click at [292, 305] on icon at bounding box center [292, 301] width 10 height 20
click at [341, 330] on icon at bounding box center [336, 329] width 20 height 10
click at [300, 389] on icon at bounding box center [292, 385] width 20 height 10
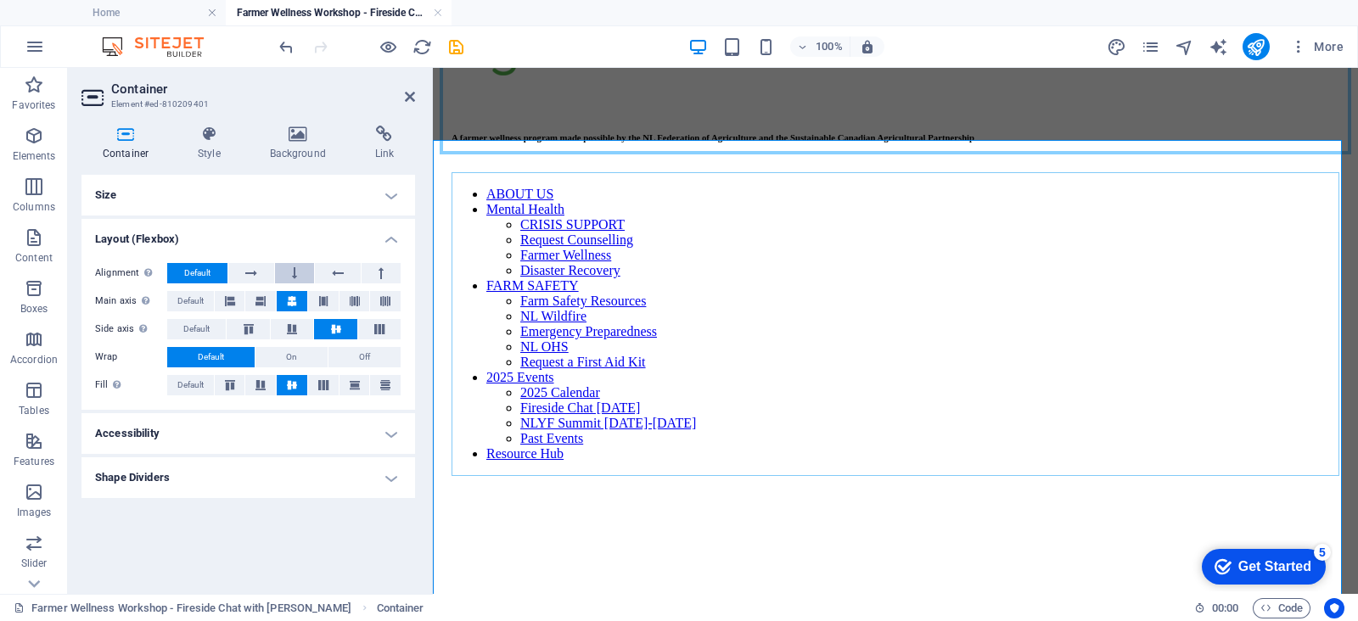
click at [291, 274] on button at bounding box center [294, 273] width 39 height 20
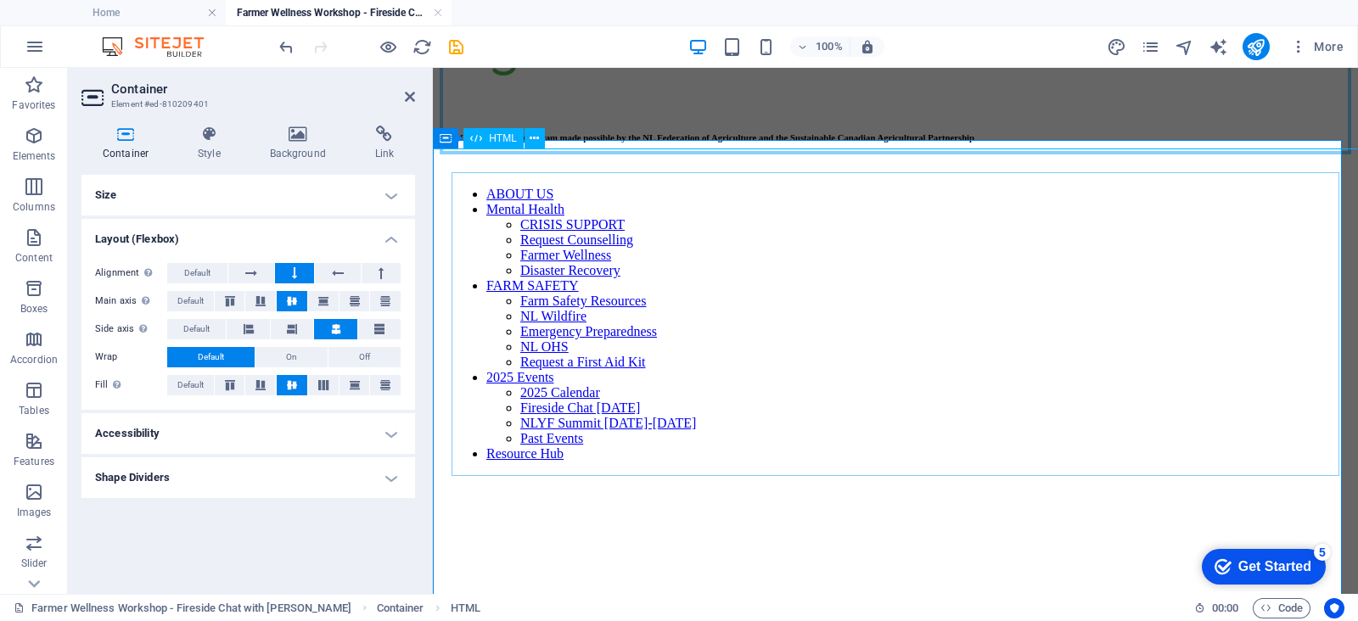
click at [451, 42] on icon "save" at bounding box center [456, 47] width 20 height 20
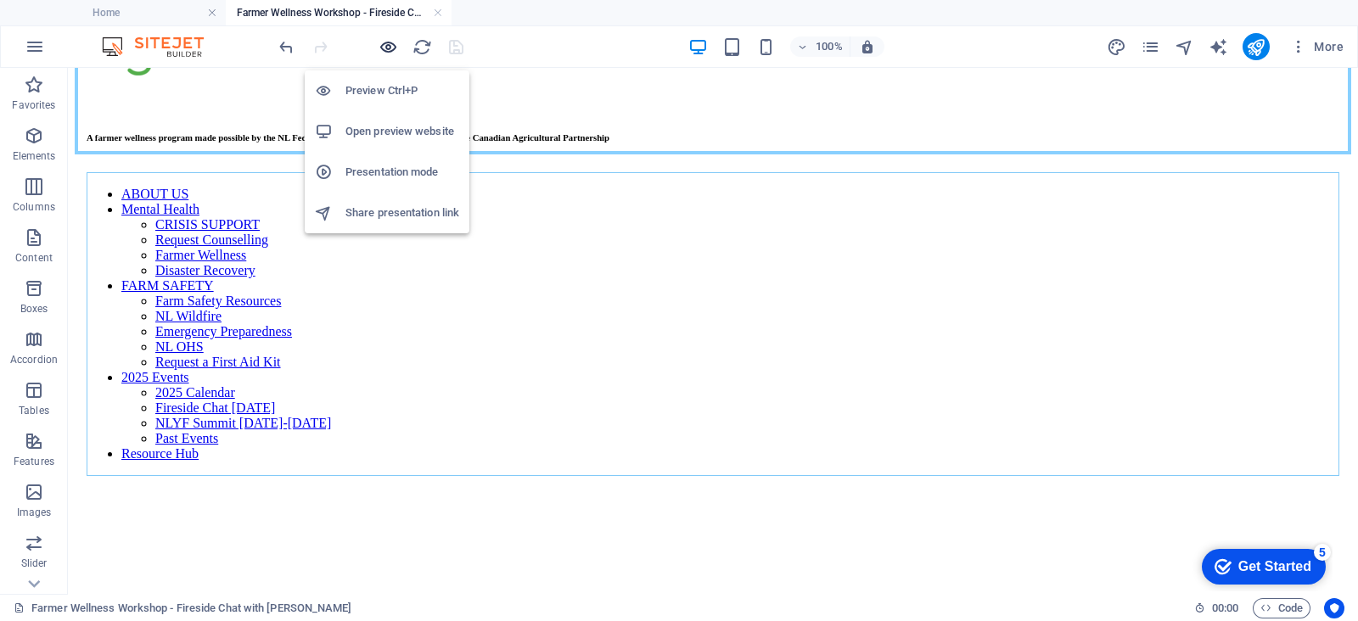
click at [390, 44] on icon "button" at bounding box center [388, 47] width 20 height 20
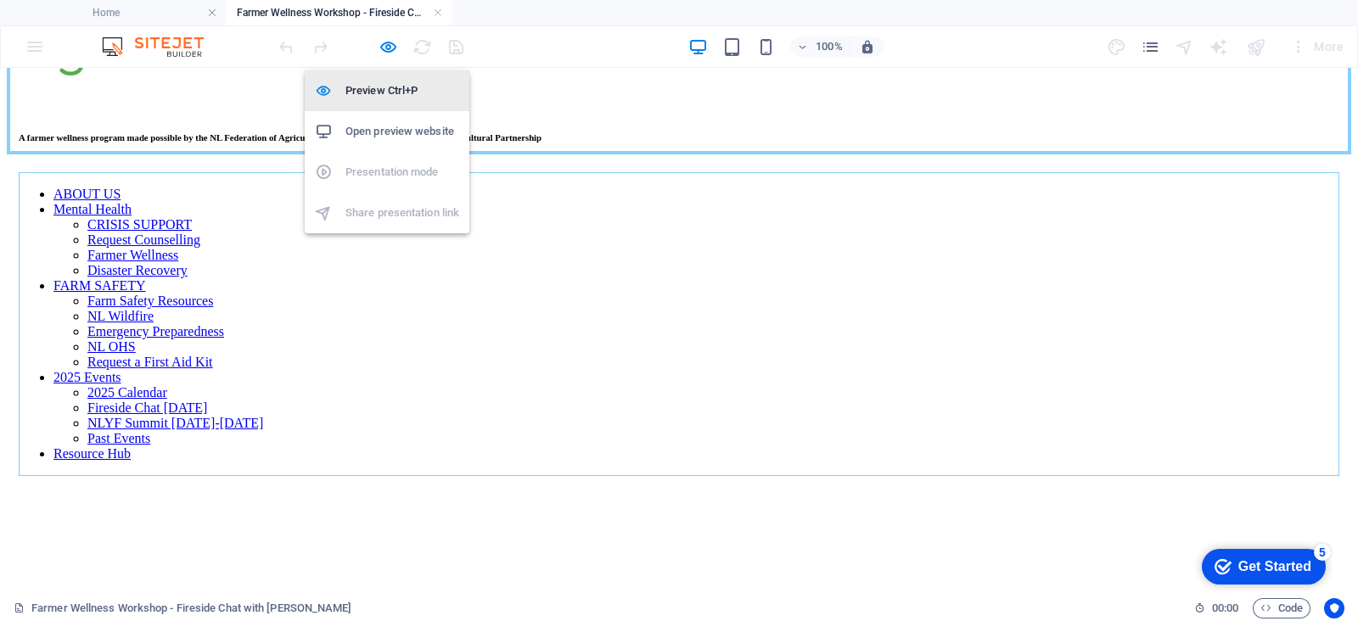
drag, startPoint x: 385, startPoint y: 42, endPoint x: 446, endPoint y: 107, distance: 89.4
click at [385, 42] on icon "button" at bounding box center [388, 47] width 20 height 20
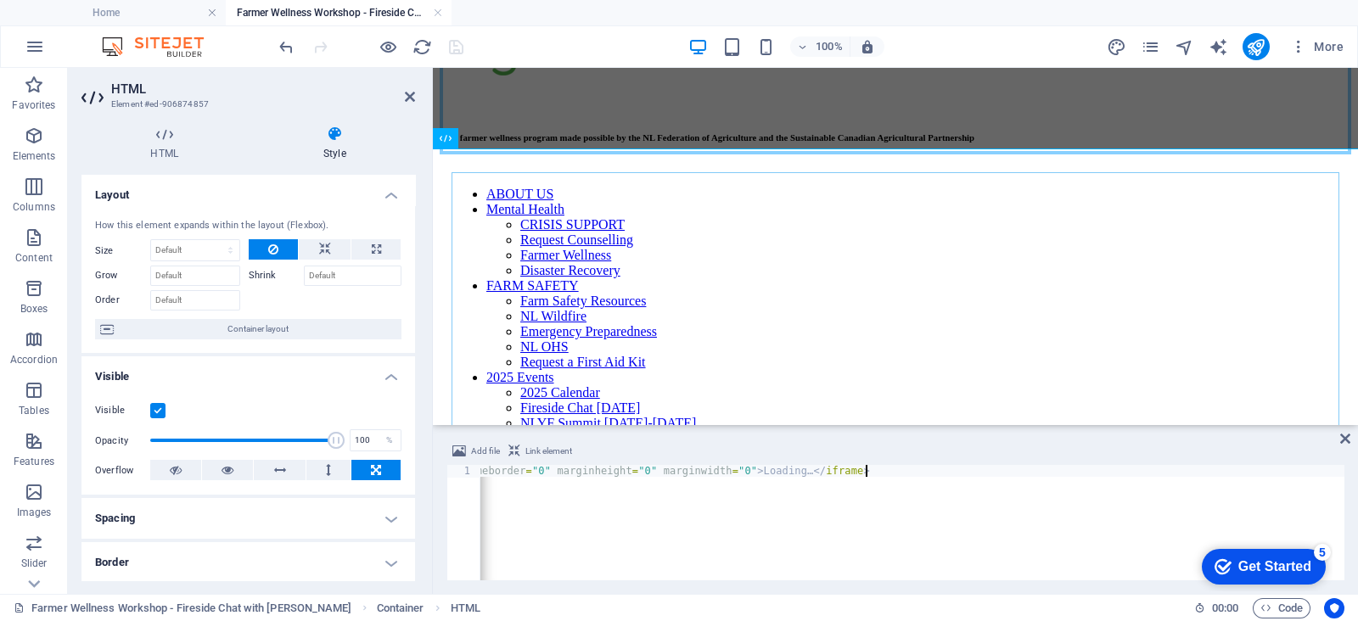
scroll to position [0, 64]
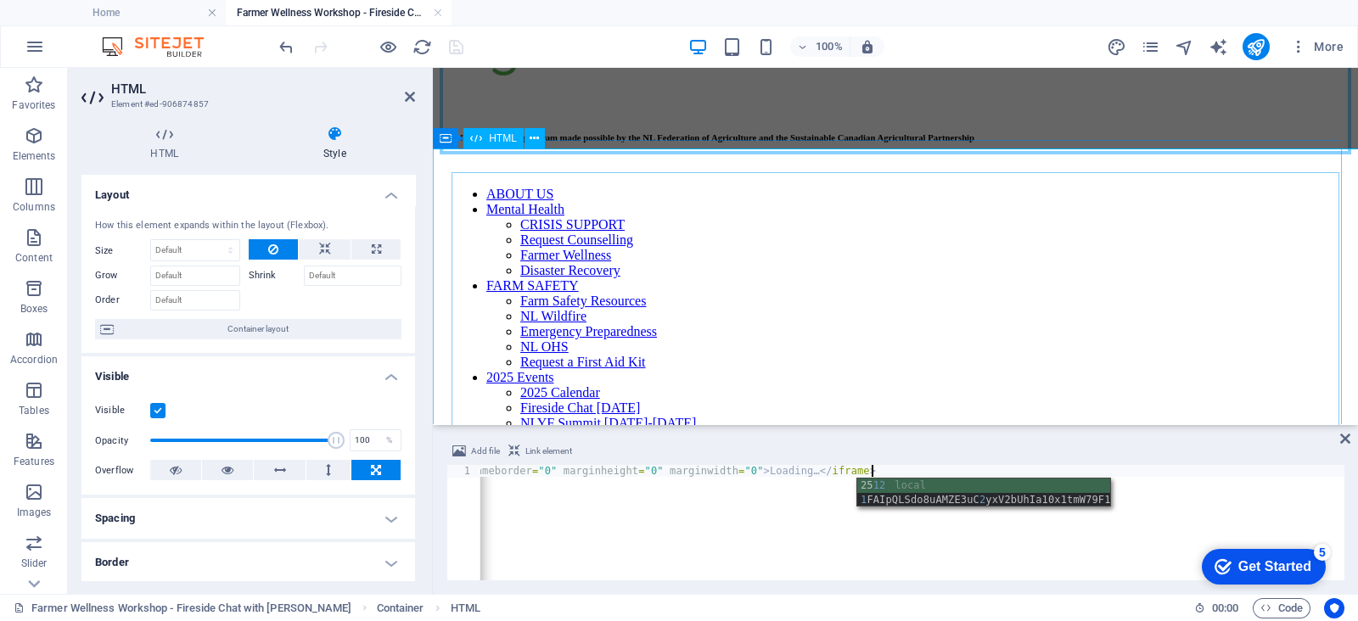
type textarea "<iframe src="[URL][DOMAIN_NAME]" width="1240" height="2512" frameborder="0" mar…"
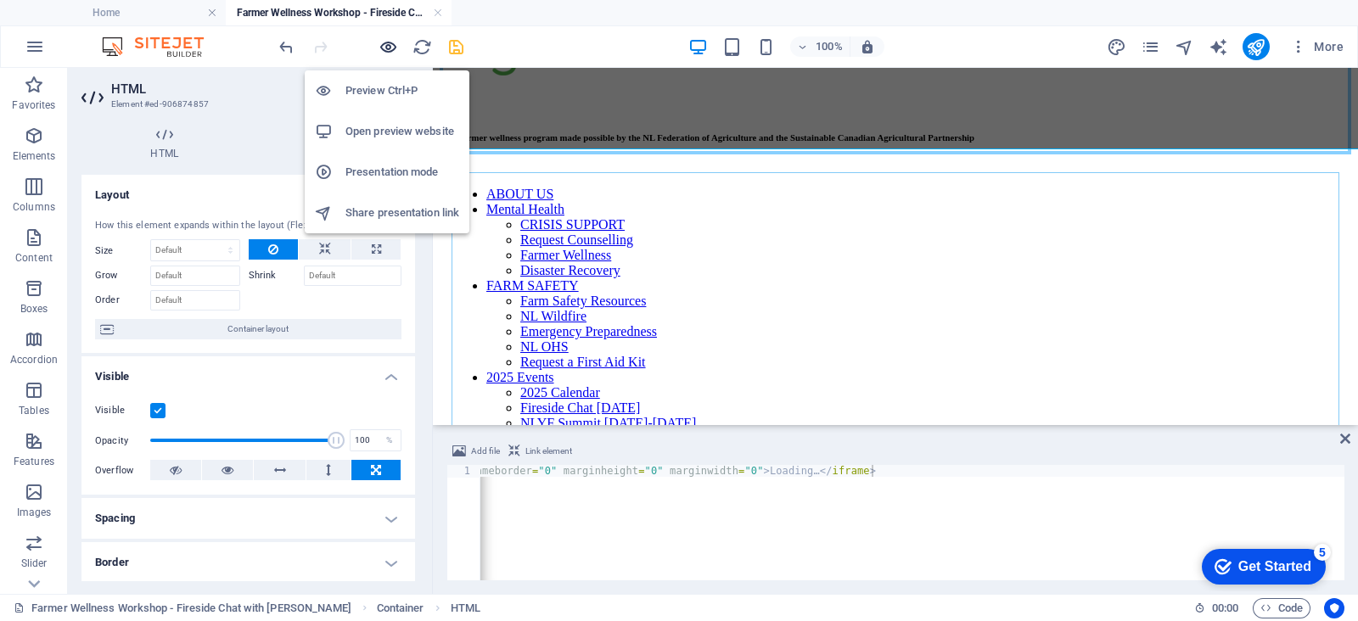
click at [389, 42] on icon "button" at bounding box center [388, 47] width 20 height 20
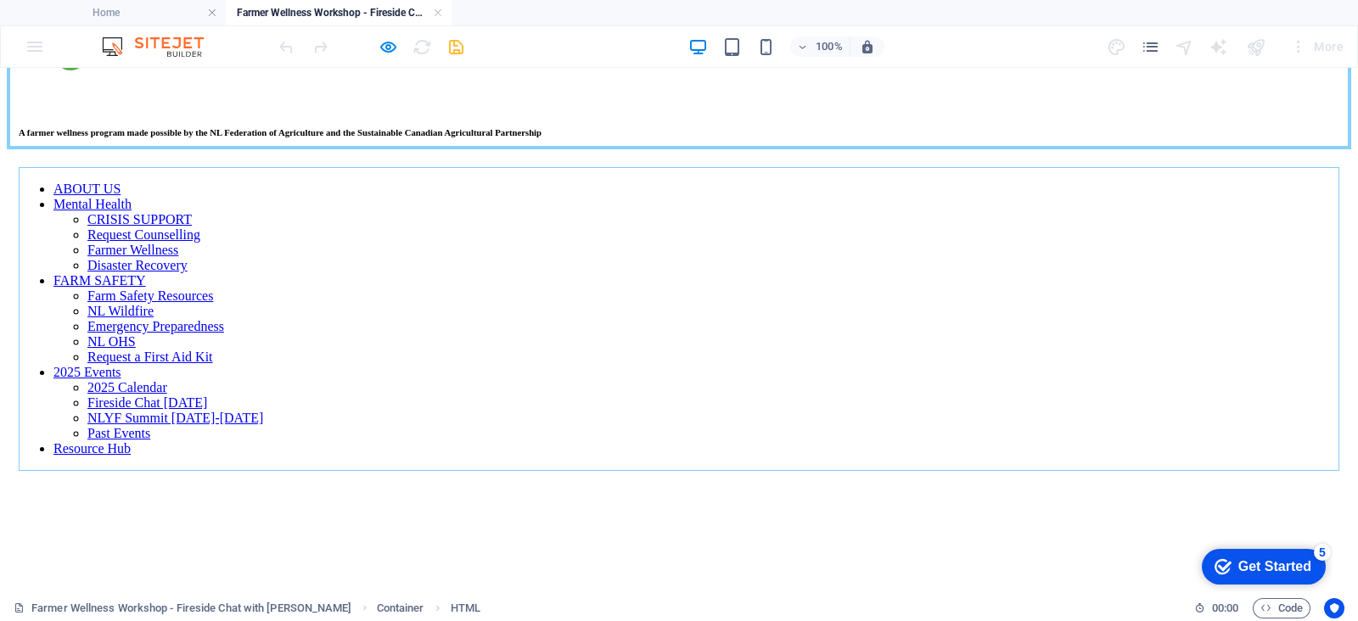
scroll to position [0, 0]
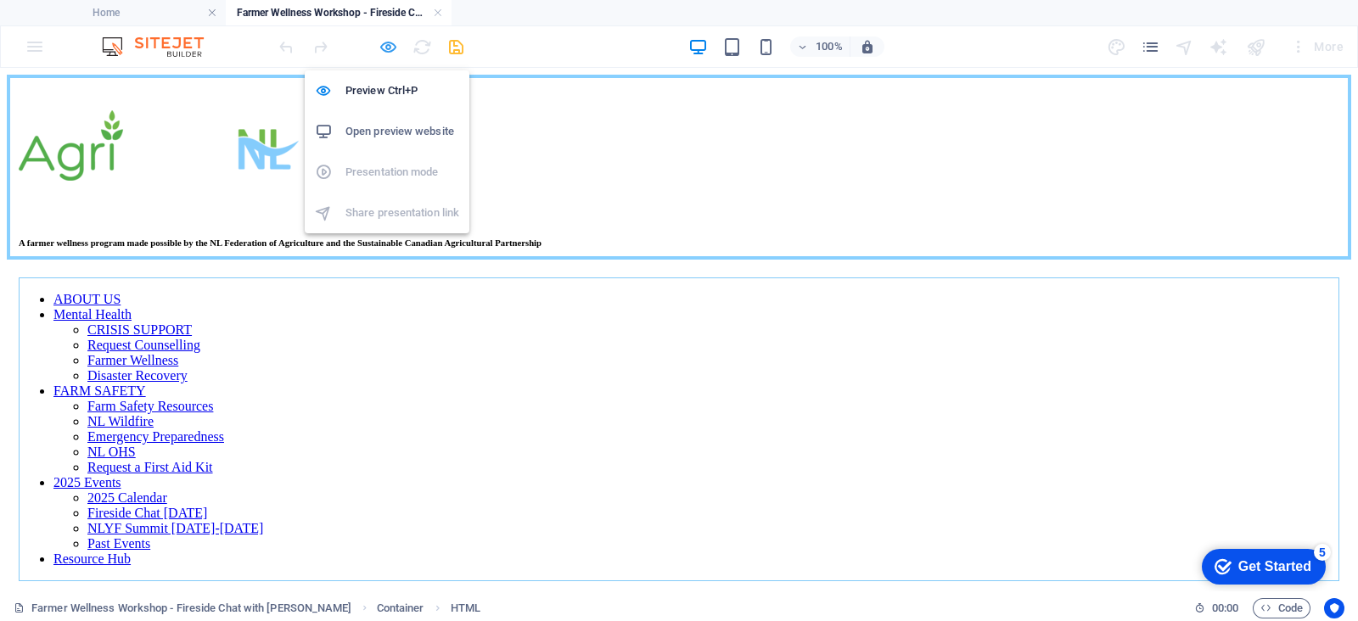
click at [384, 44] on icon "button" at bounding box center [388, 47] width 20 height 20
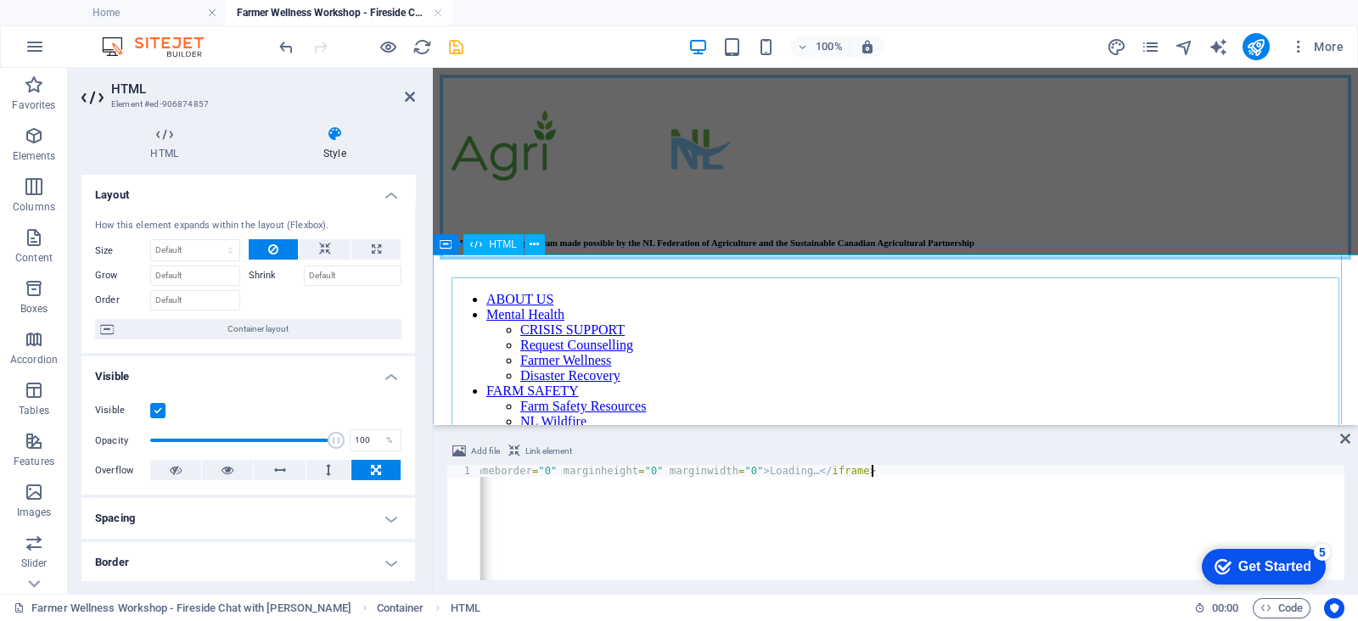
click at [406, 97] on icon at bounding box center [410, 97] width 10 height 14
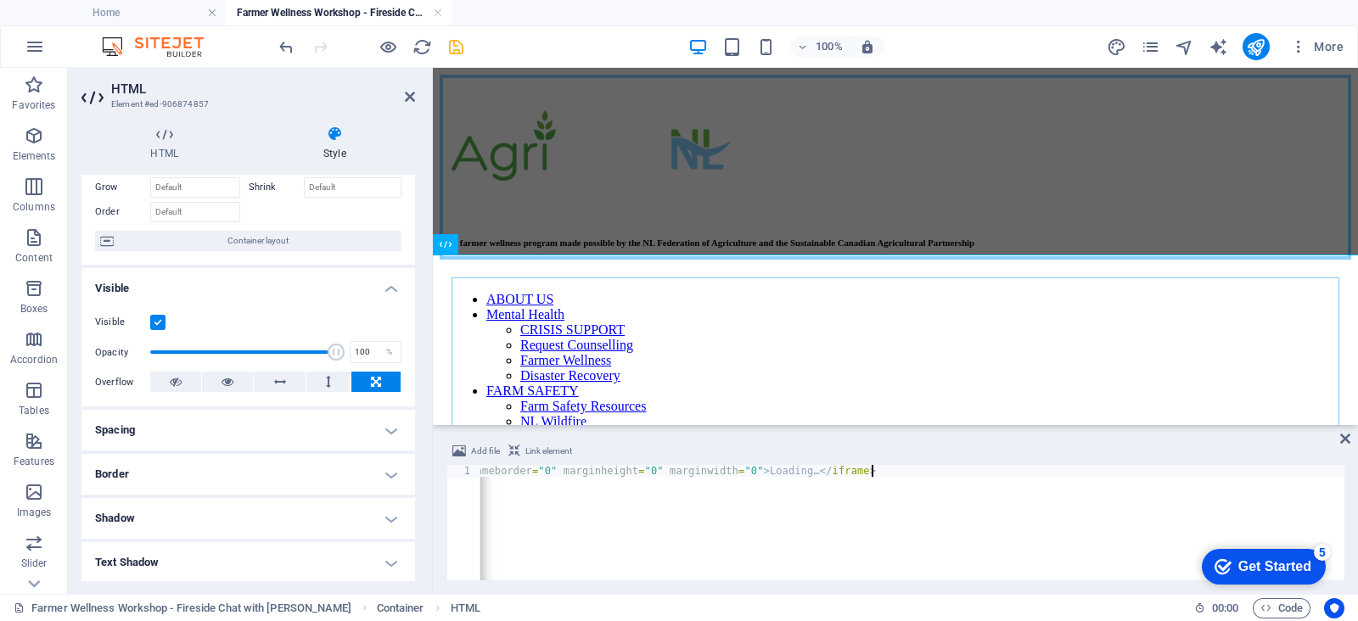
scroll to position [105, 0]
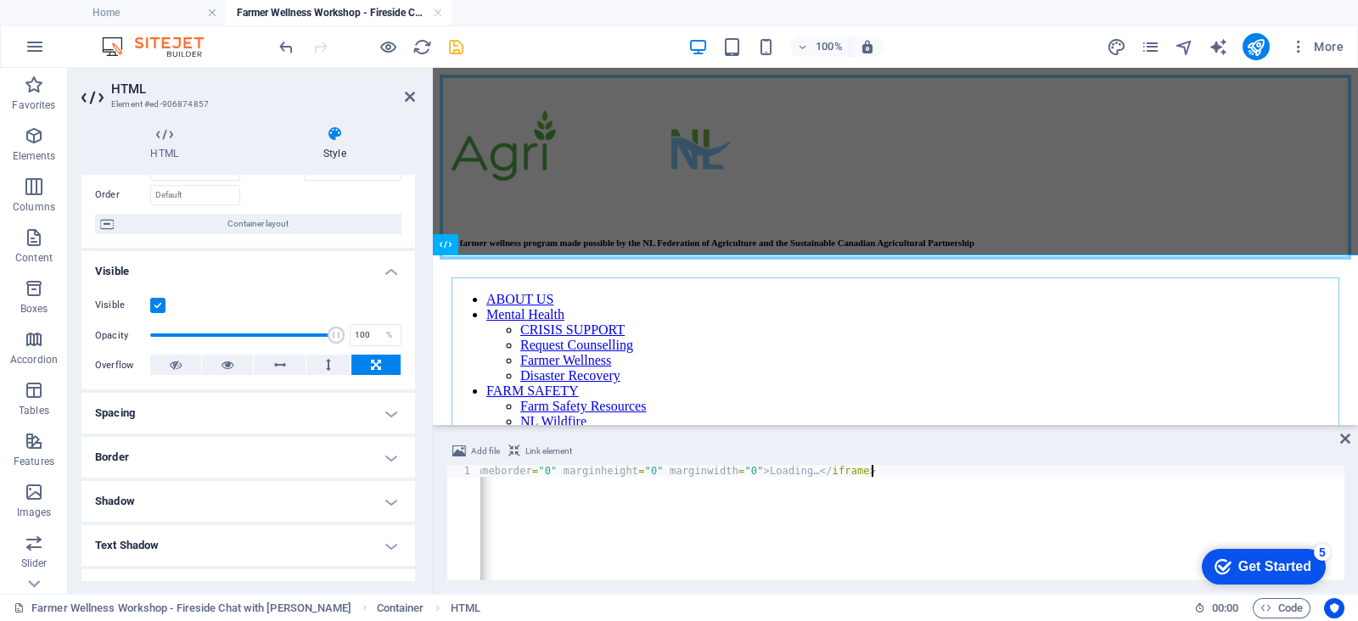
click at [183, 414] on h4 "Spacing" at bounding box center [247, 413] width 333 height 41
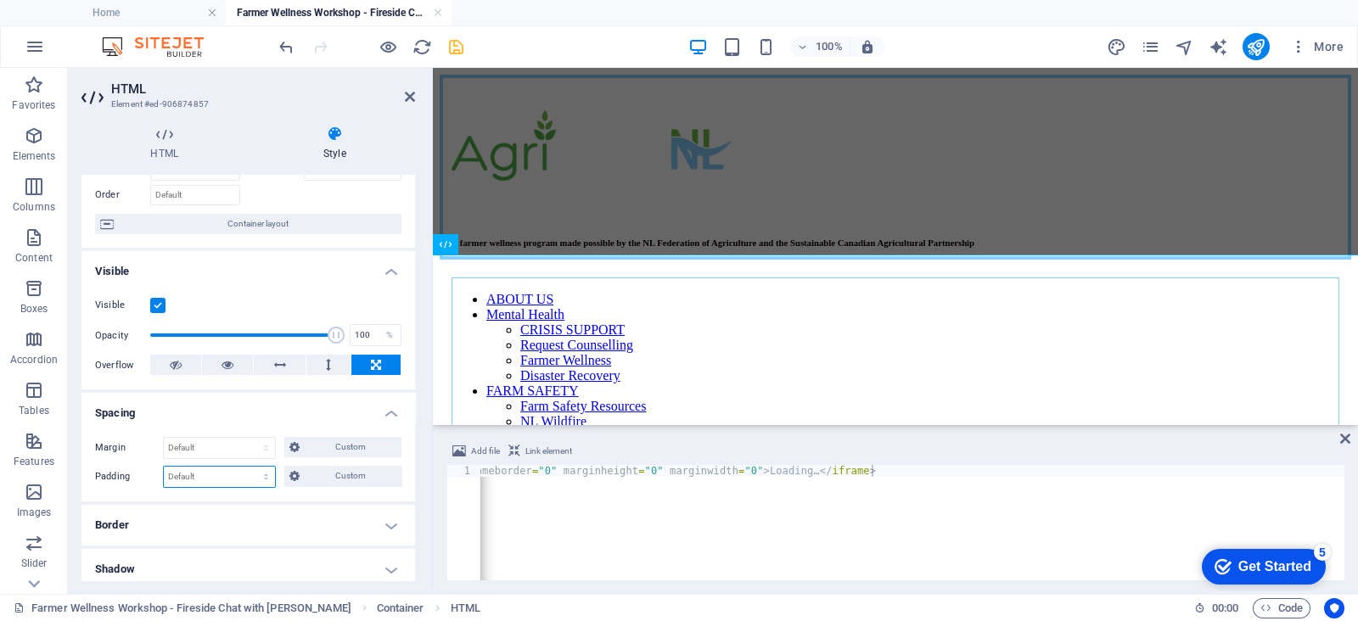
click at [215, 467] on select "Default px rem % vh vw Custom" at bounding box center [219, 477] width 111 height 20
select select "px"
click at [250, 467] on select "Default px rem % vh vw Custom" at bounding box center [219, 477] width 111 height 20
type input "10"
click at [413, 98] on icon at bounding box center [410, 97] width 10 height 14
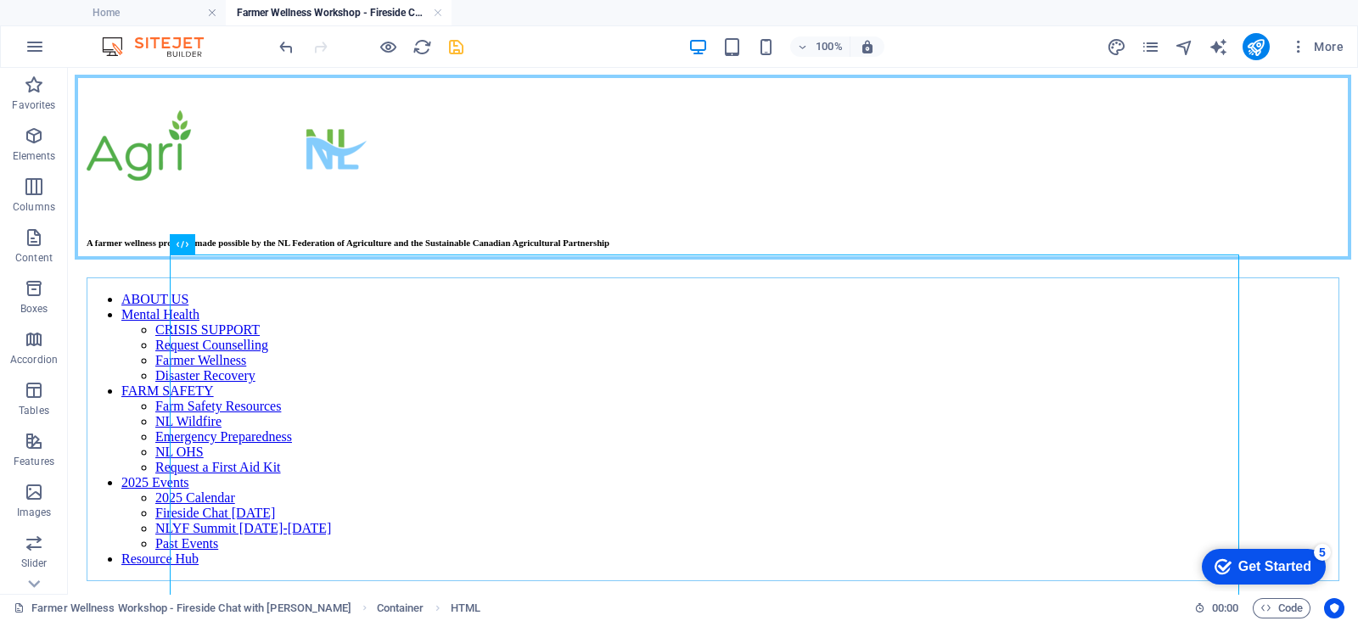
click at [452, 48] on icon "save" at bounding box center [456, 47] width 20 height 20
select select "px"
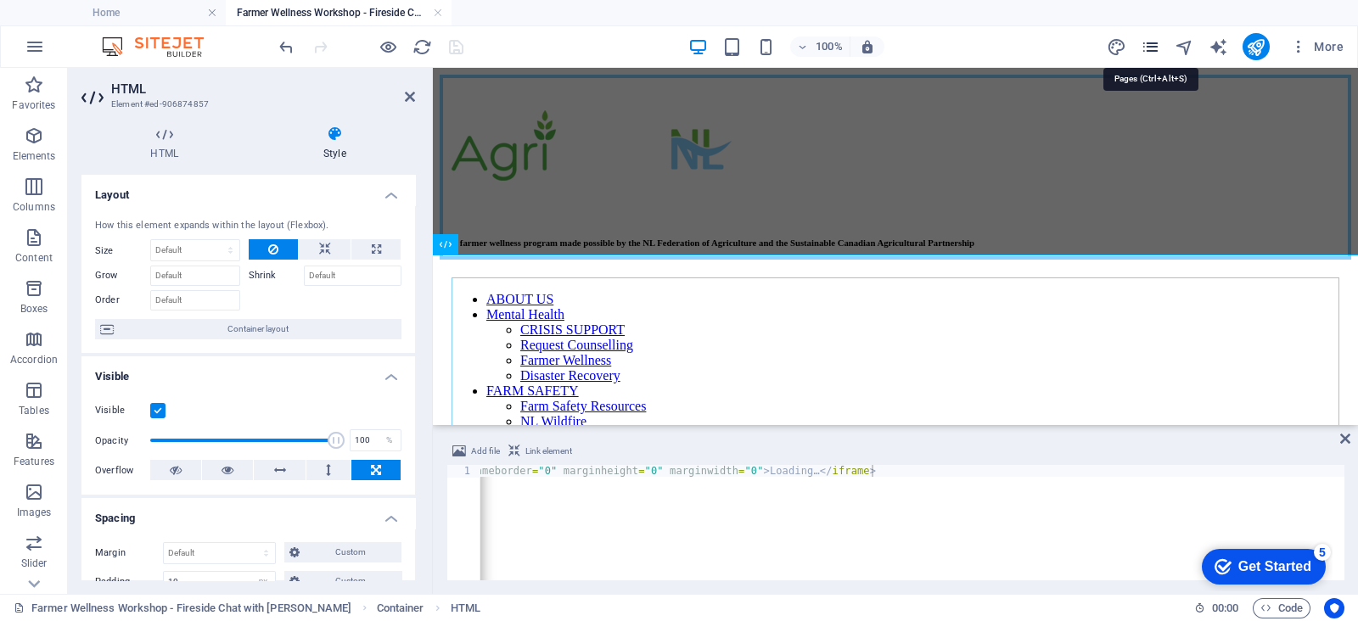
click at [1152, 49] on icon "pages" at bounding box center [1150, 47] width 20 height 20
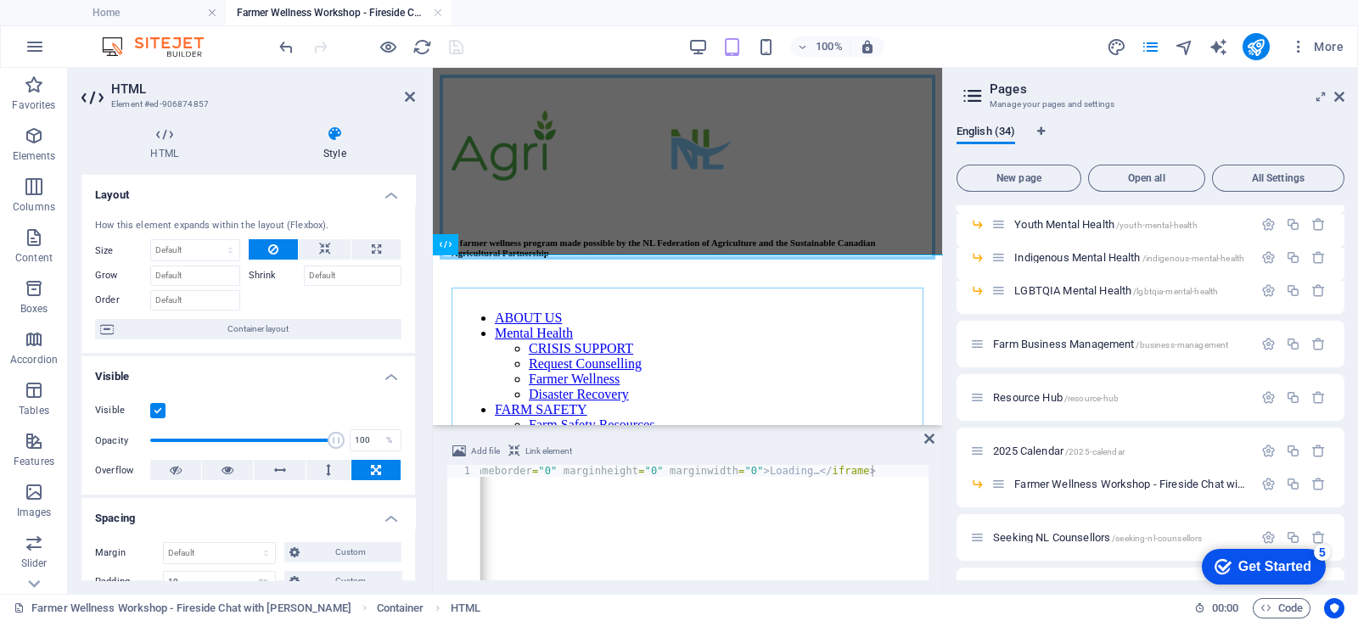
scroll to position [933, 0]
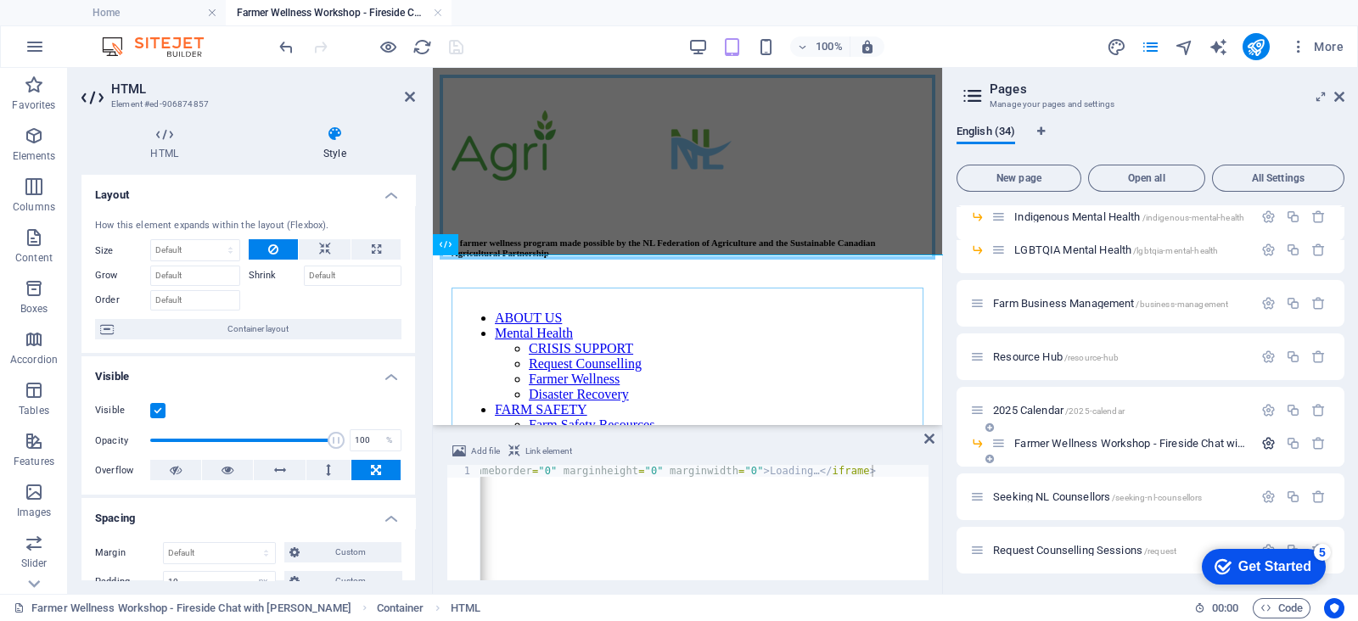
click at [1264, 440] on icon "button" at bounding box center [1268, 443] width 14 height 14
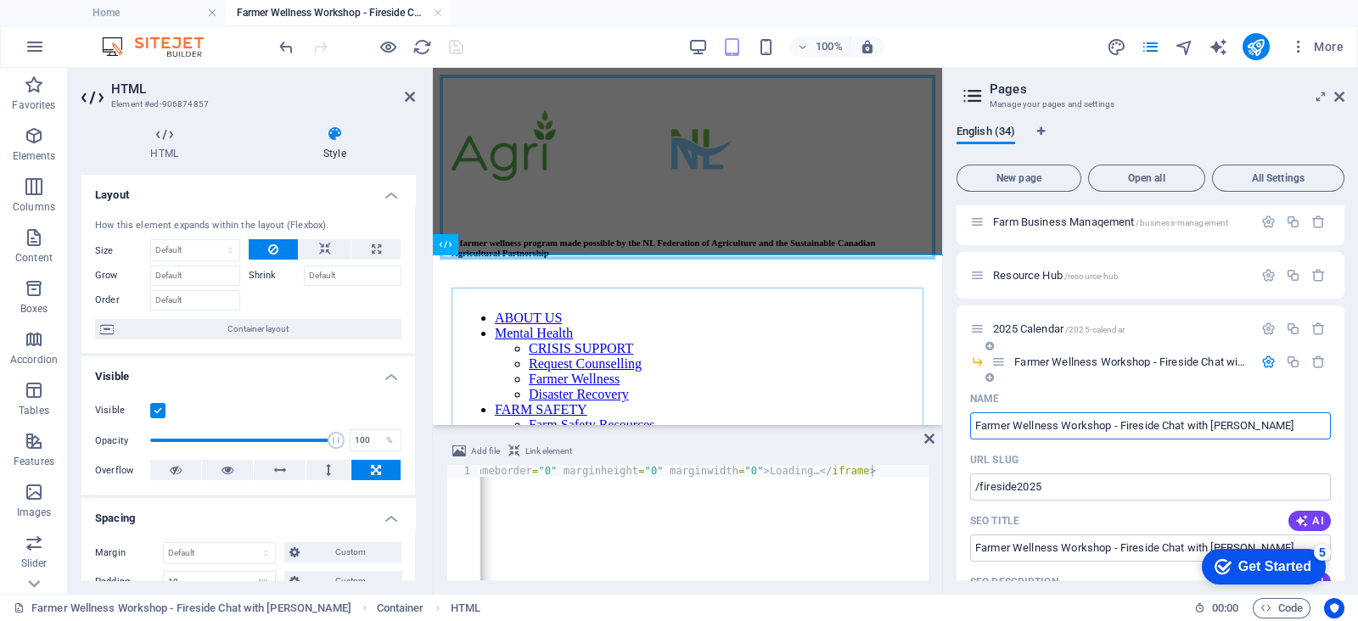
scroll to position [1039, 0]
